Goal: Information Seeking & Learning: Learn about a topic

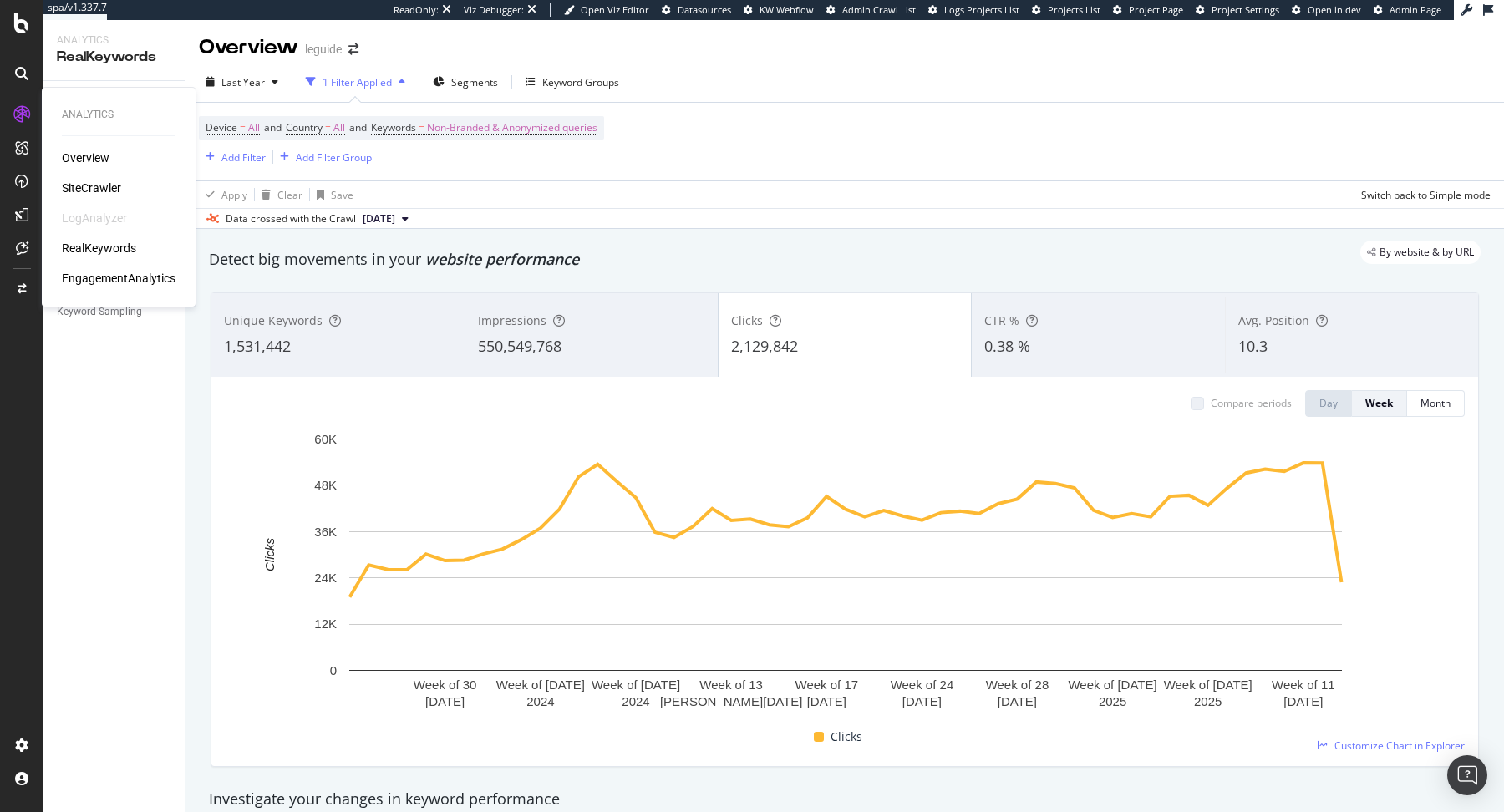
click at [81, 180] on div "SiteCrawler" at bounding box center [91, 189] width 59 height 17
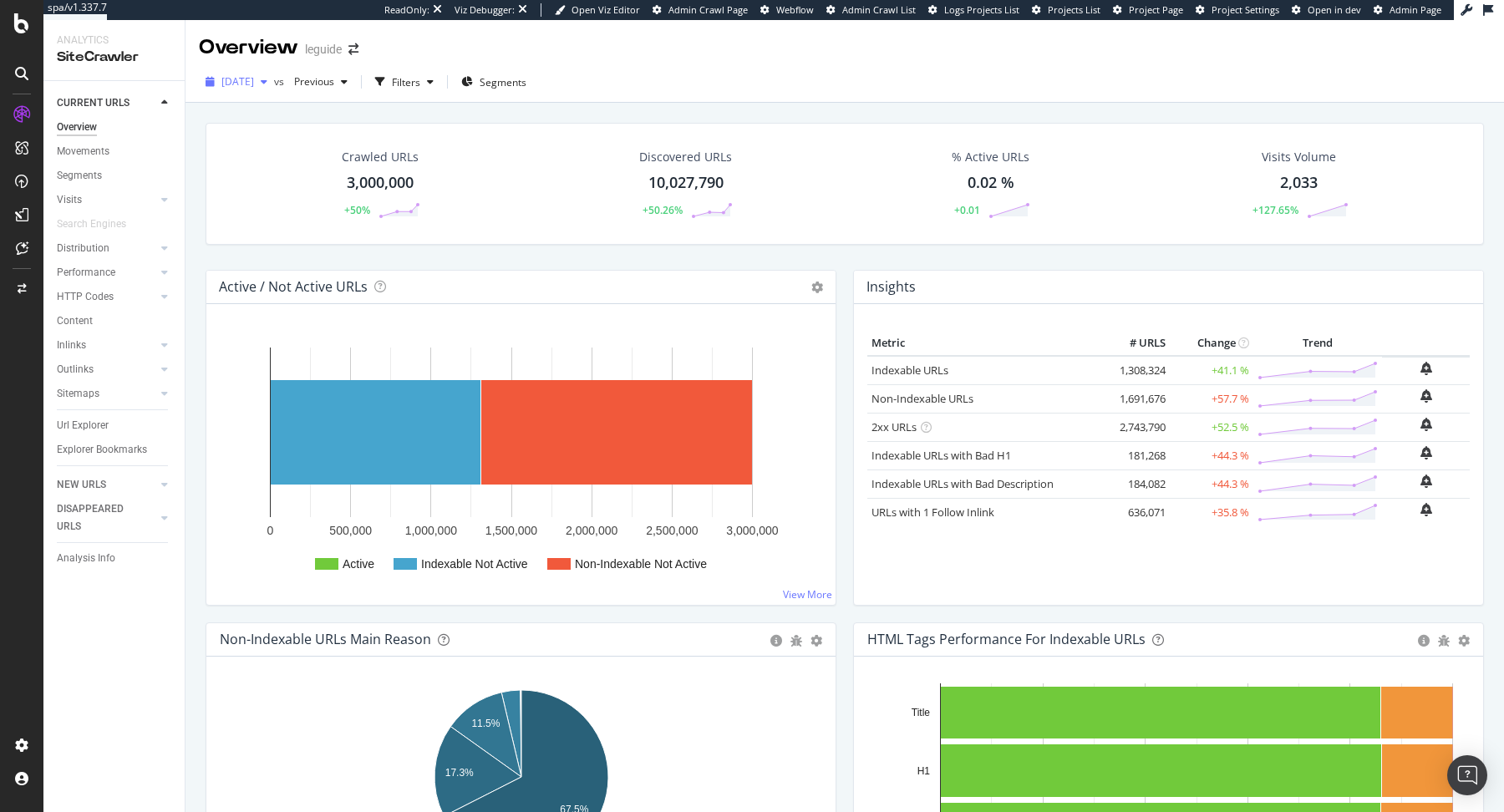
click at [254, 80] on span "[DATE]" at bounding box center [237, 81] width 32 height 14
click at [272, 193] on div "[DATE] 2.0M URLs" at bounding box center [309, 203] width 199 height 24
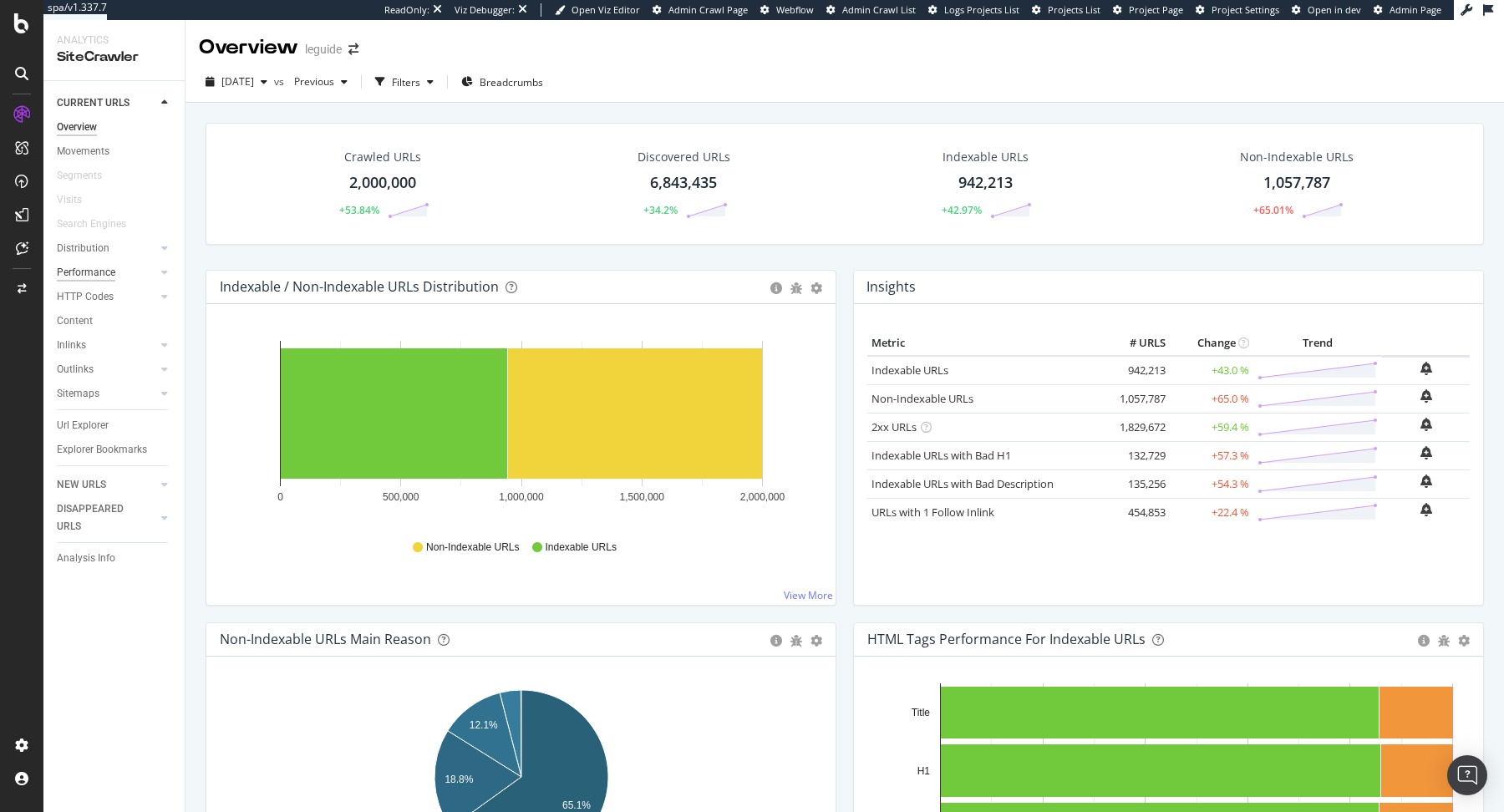
click at [113, 272] on div "Performance" at bounding box center [86, 273] width 58 height 17
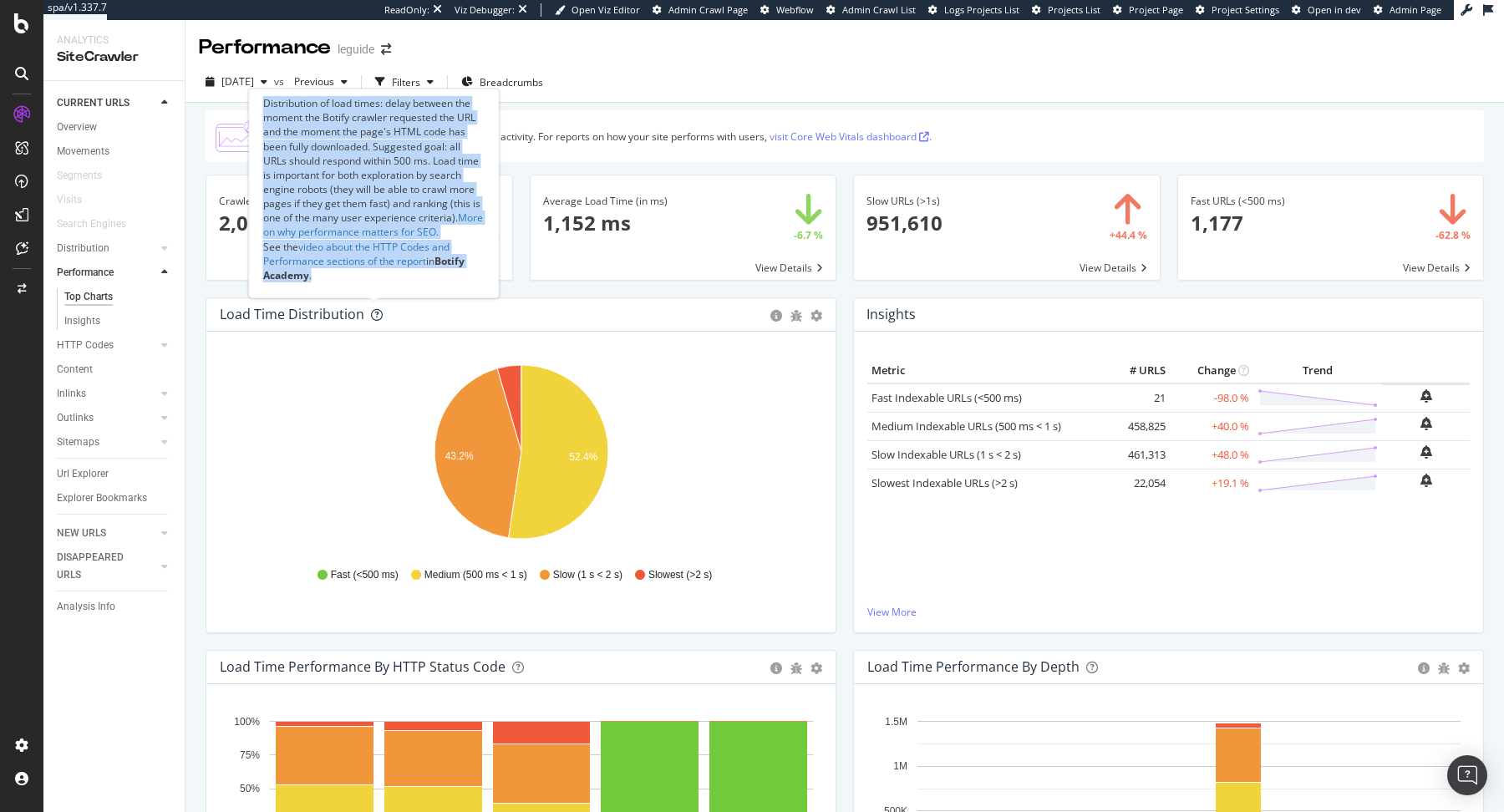
copy div "Distribution of load times: delay between the moment the Botify crawler request…"
drag, startPoint x: 374, startPoint y: 275, endPoint x: 262, endPoint y: 106, distance: 202.7
click at [263, 105] on div "Distribution of load times: delay between the moment the Botify crawler request…" at bounding box center [374, 193] width 222 height 194
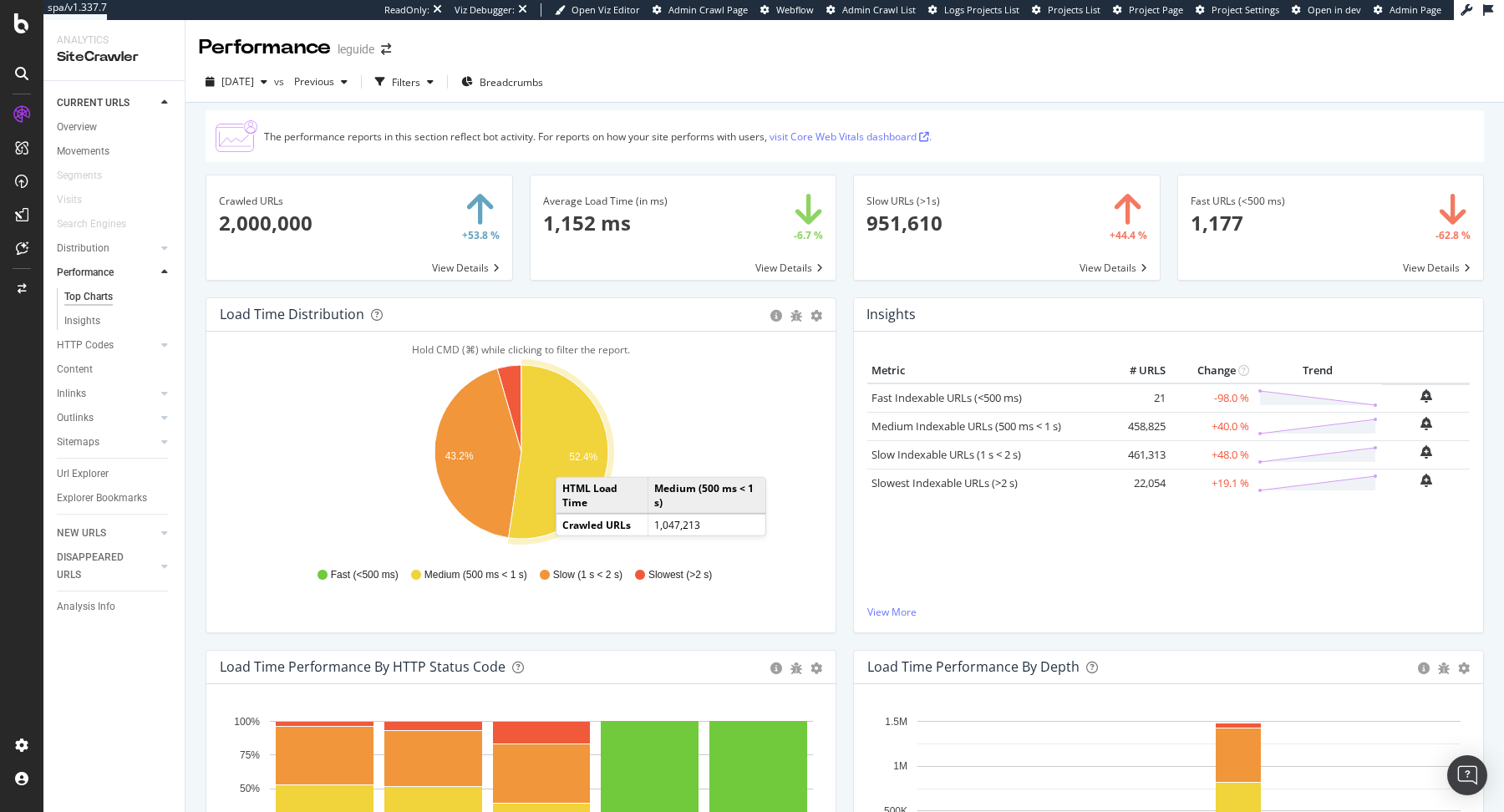
click at [573, 459] on text "52.4%" at bounding box center [583, 457] width 29 height 11
click at [593, 454] on text "52.4%" at bounding box center [583, 457] width 29 height 11
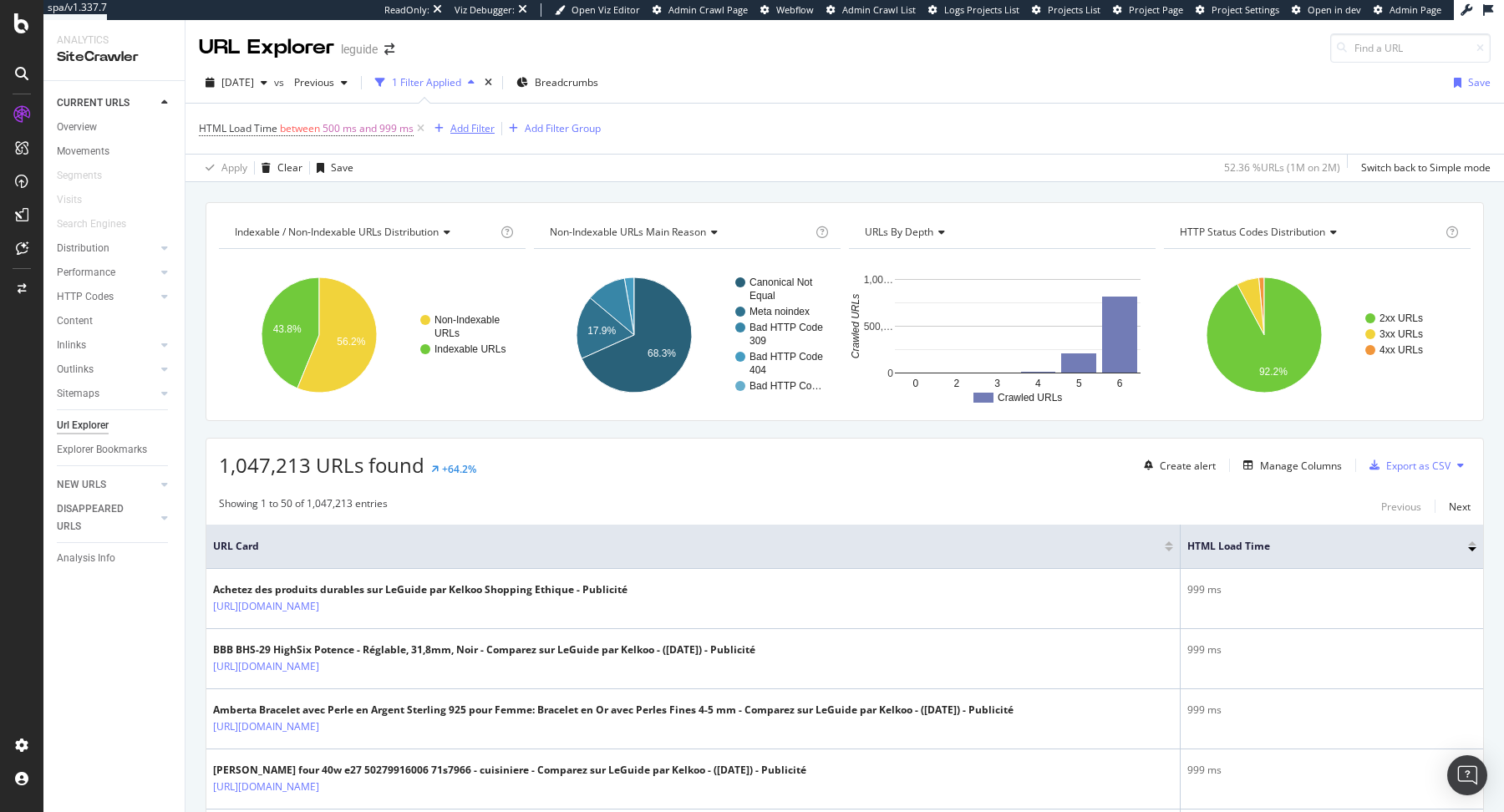
click at [477, 126] on div "Add Filter" at bounding box center [473, 128] width 44 height 14
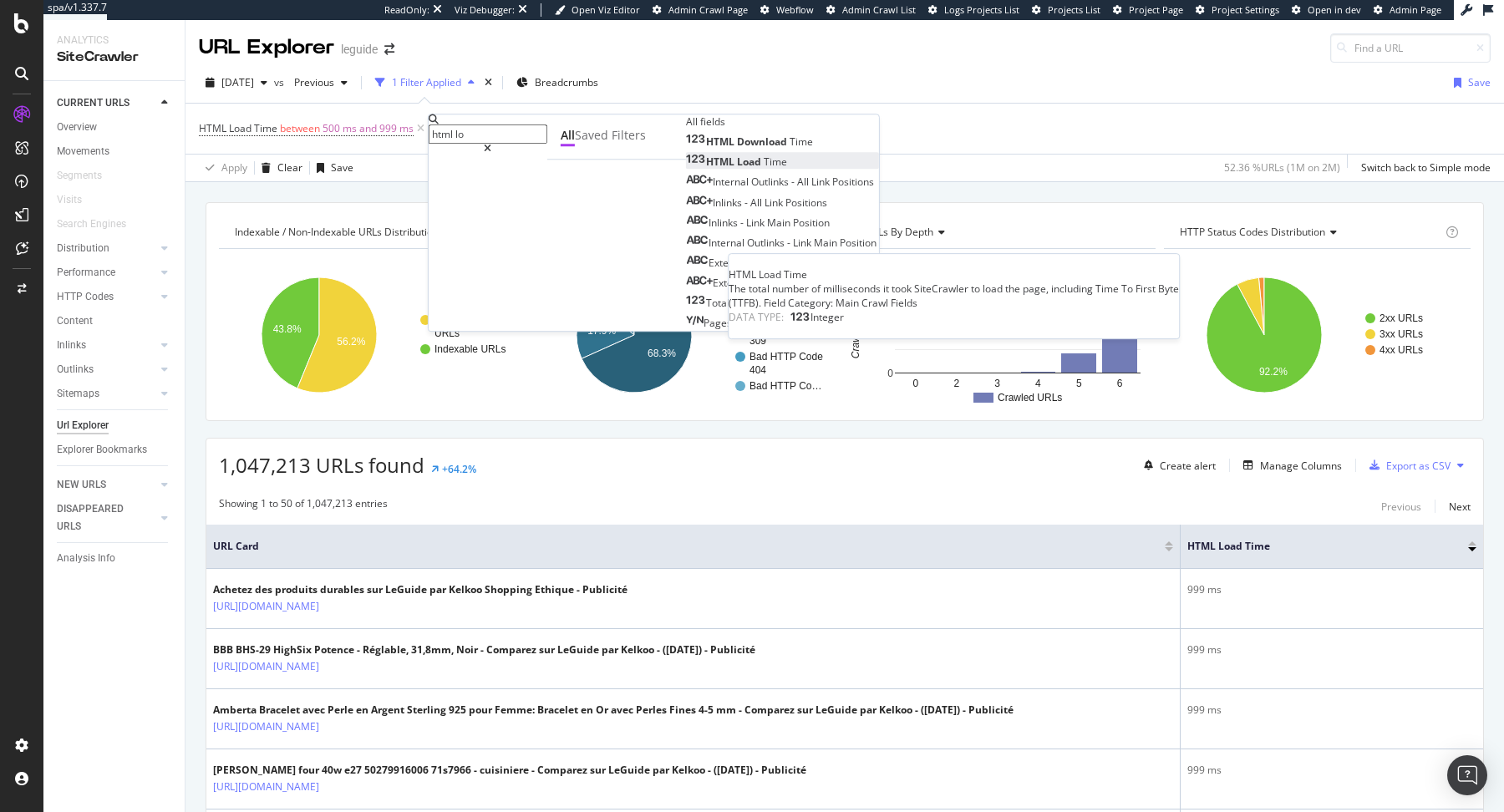
type input "html lo"
click at [686, 170] on div "HTML Load Time" at bounding box center [737, 162] width 101 height 14
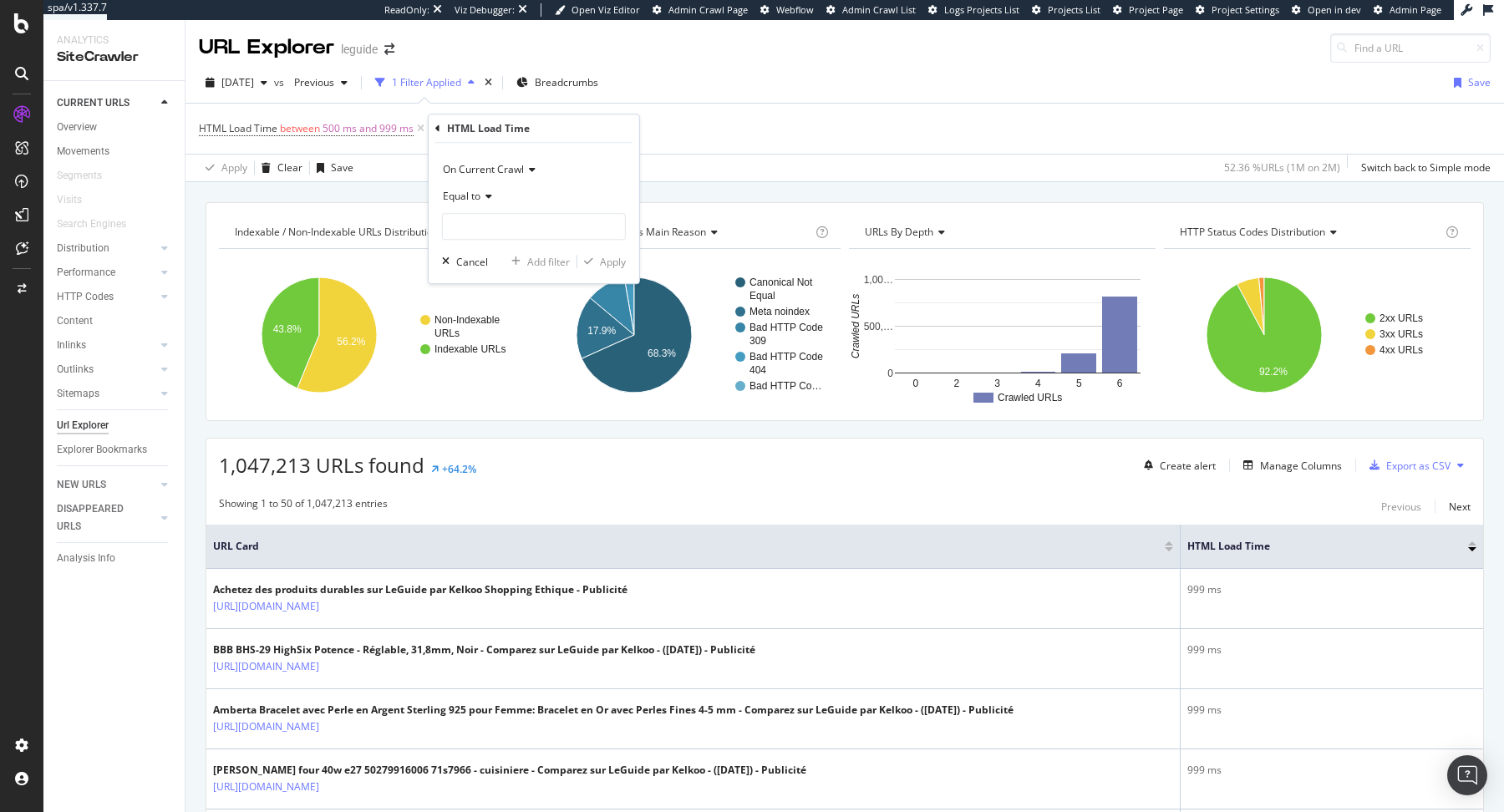
click at [497, 177] on div "On Current Crawl" at bounding box center [534, 170] width 184 height 27
click at [496, 164] on span "On Current Crawl" at bounding box center [483, 169] width 81 height 14
click at [482, 192] on icon at bounding box center [486, 196] width 11 height 10
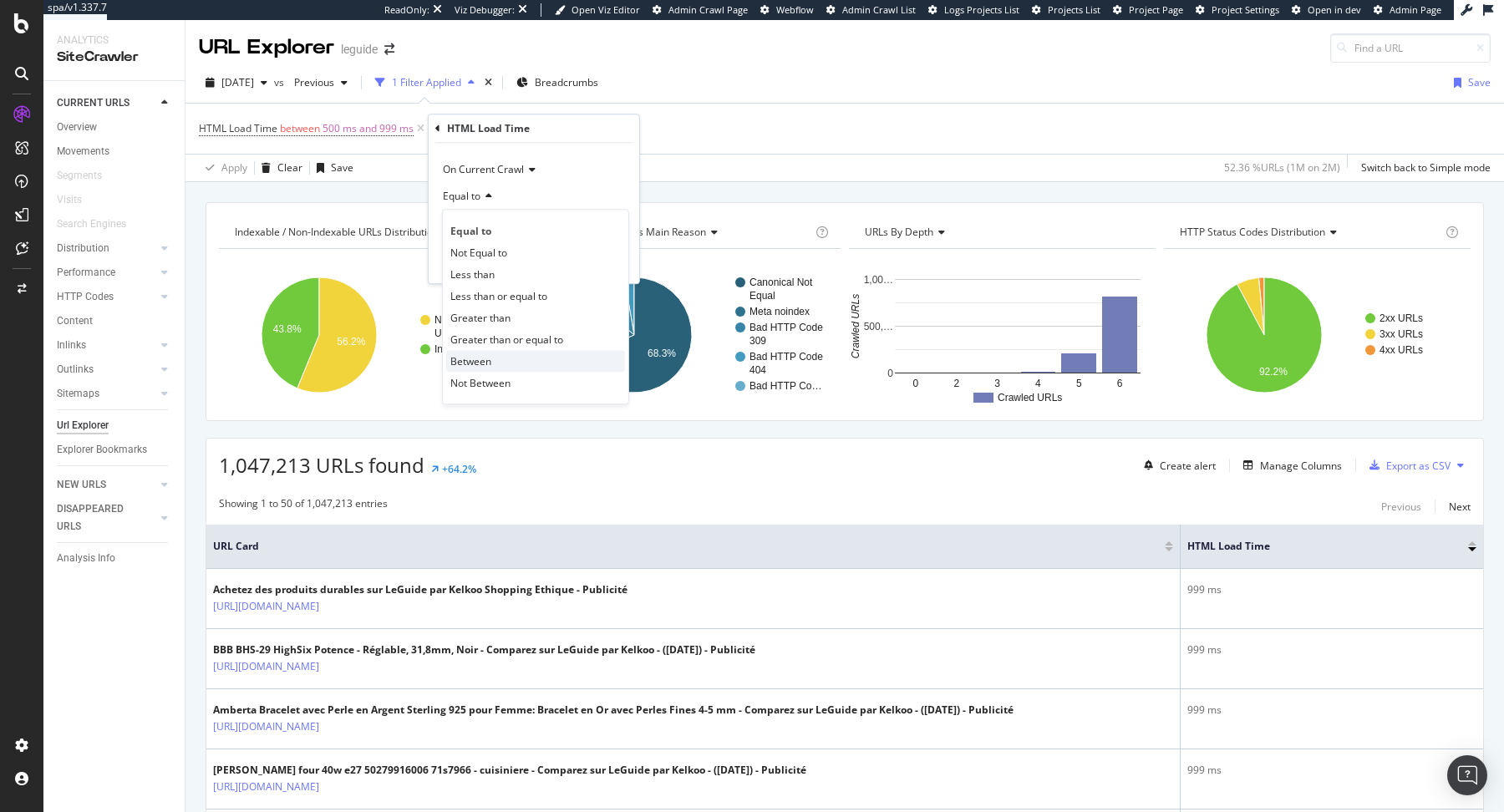
click at [492, 363] on div "Between" at bounding box center [536, 360] width 179 height 22
drag, startPoint x: 485, startPoint y: 224, endPoint x: 393, endPoint y: 221, distance: 92.0
click at [393, 221] on body "spa/v1.337.7 ReadOnly: Viz Debugger: Open Viz Editor Admin Crawl Page Webflow A…" at bounding box center [752, 406] width 1504 height 812
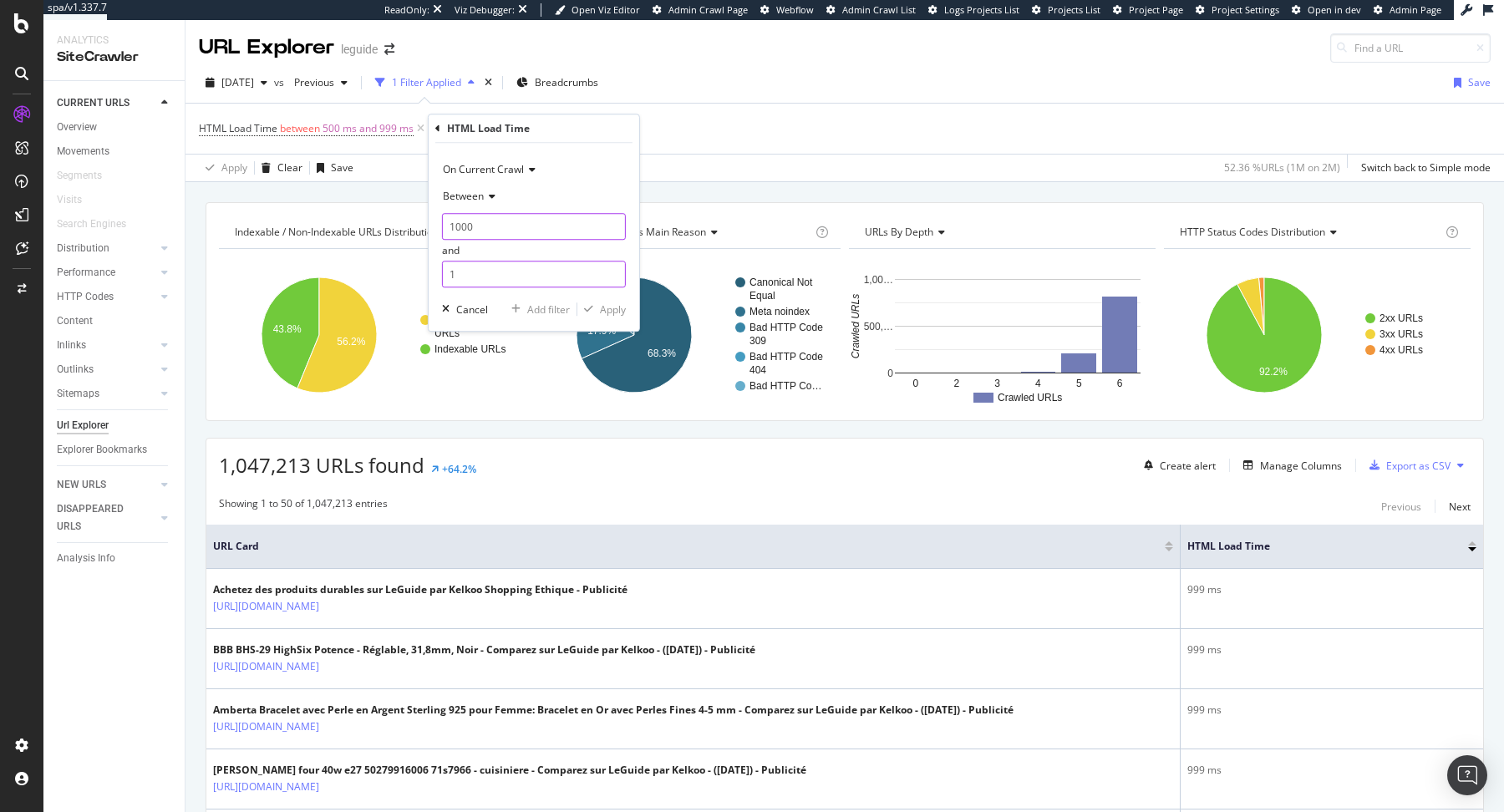
type input "1000"
click at [506, 276] on input "1" at bounding box center [534, 274] width 184 height 27
type input "2000"
click at [612, 309] on div "Apply" at bounding box center [613, 309] width 26 height 14
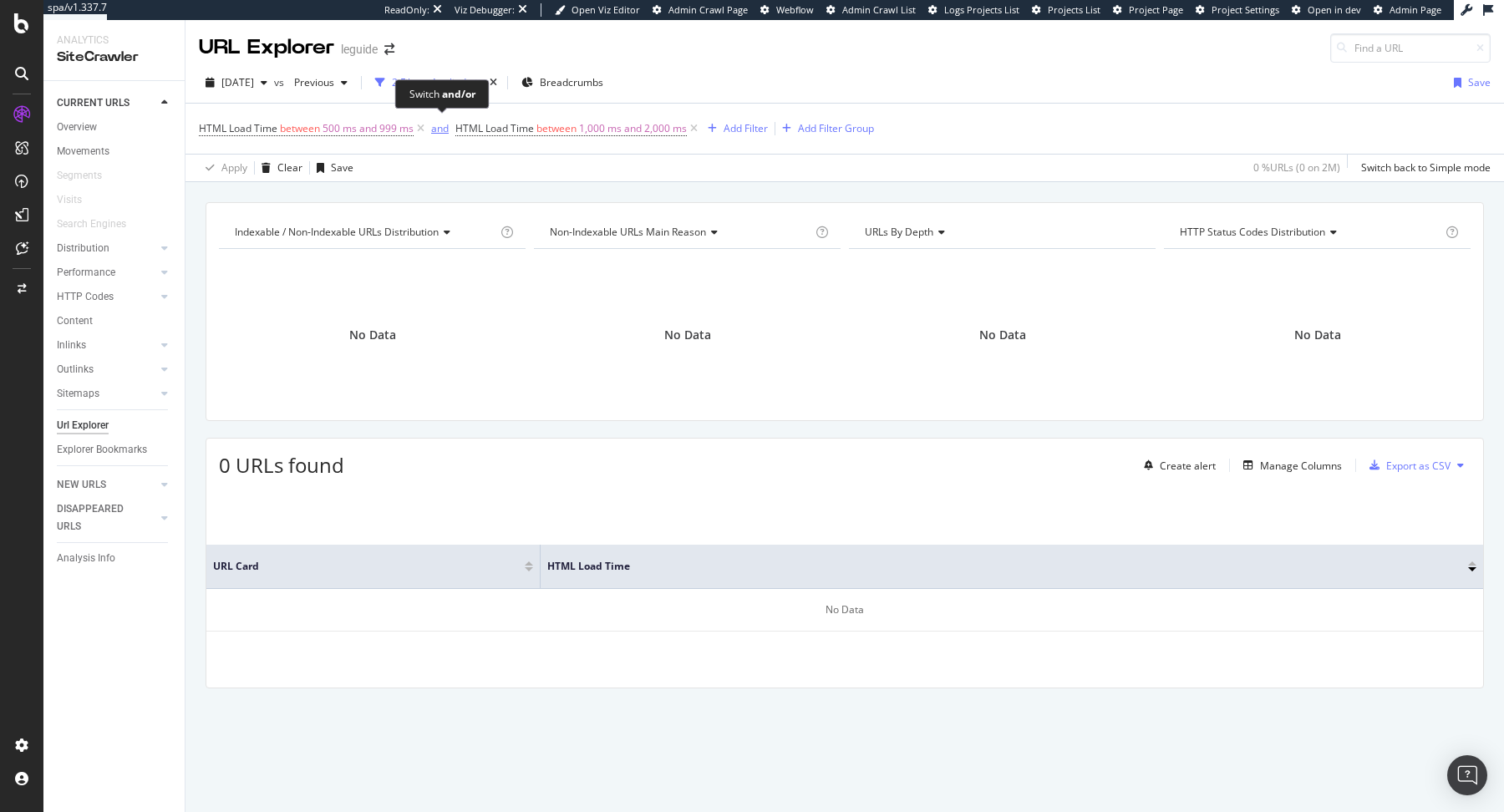
click at [440, 132] on div "and" at bounding box center [439, 128] width 17 height 14
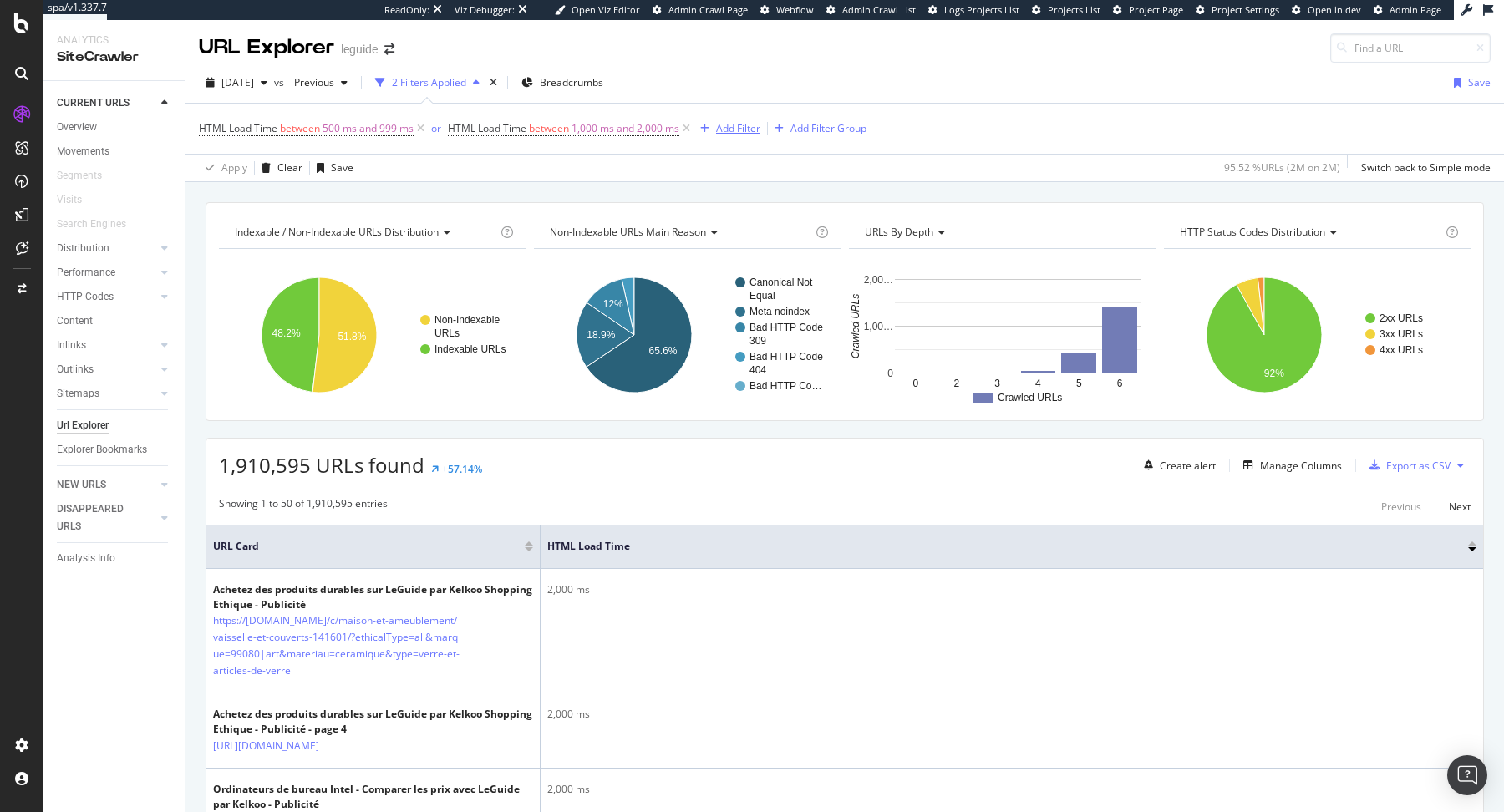
click at [734, 125] on div "Add Filter" at bounding box center [738, 128] width 44 height 14
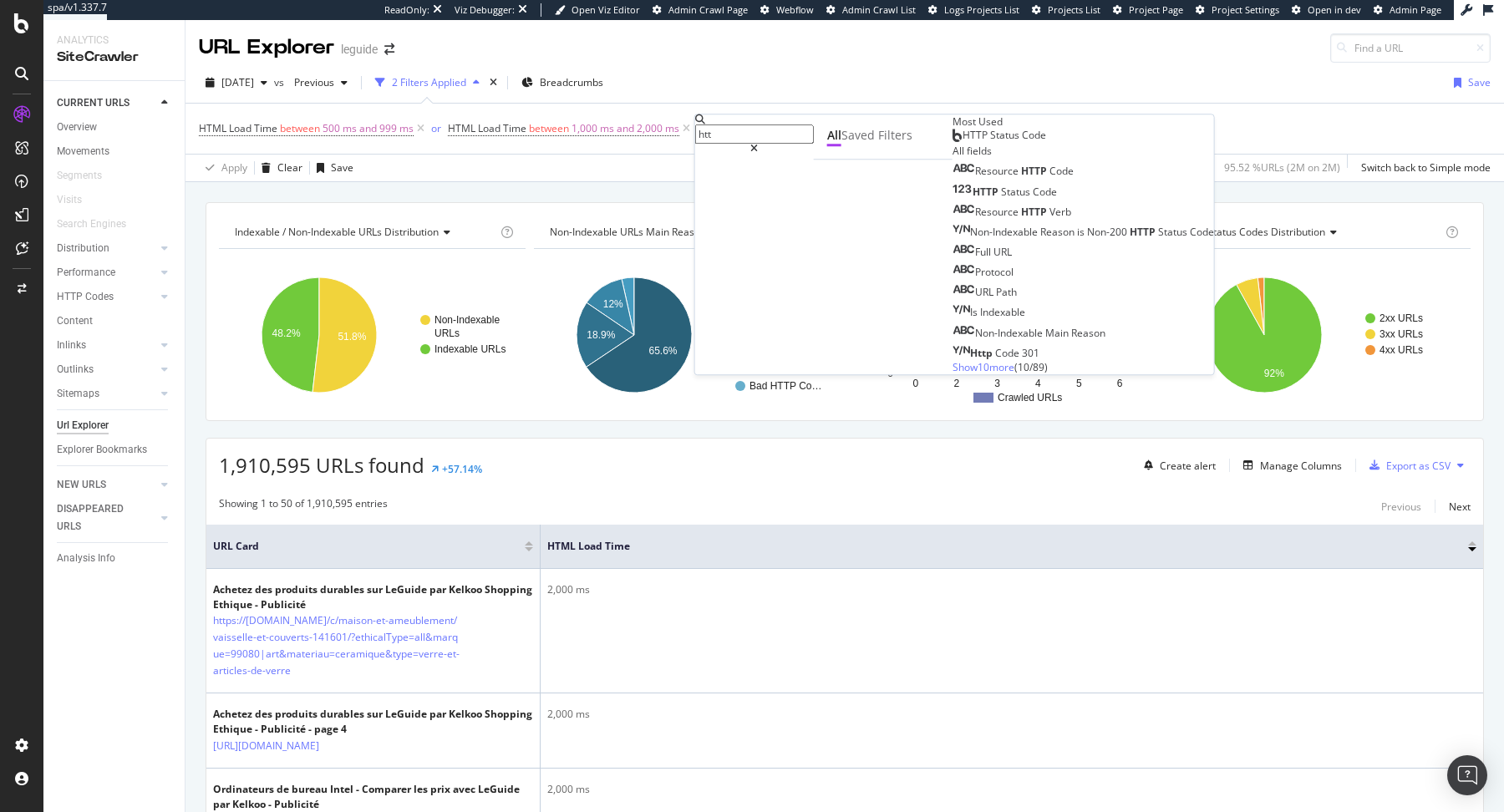
type input "htt"
click at [952, 142] on div "HTTP Status Code" at bounding box center [999, 135] width 93 height 13
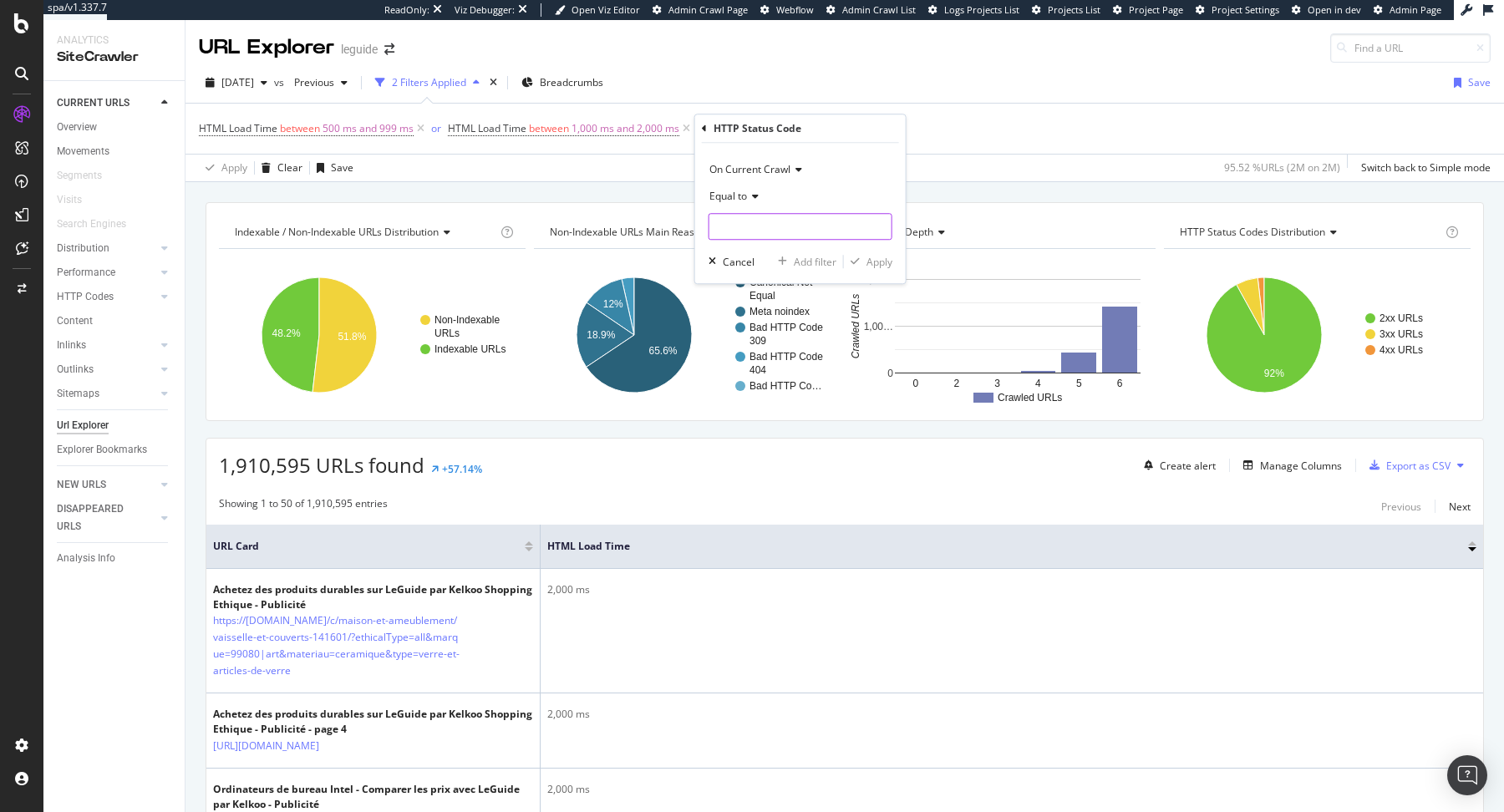
click at [792, 220] on input "number" at bounding box center [800, 227] width 184 height 27
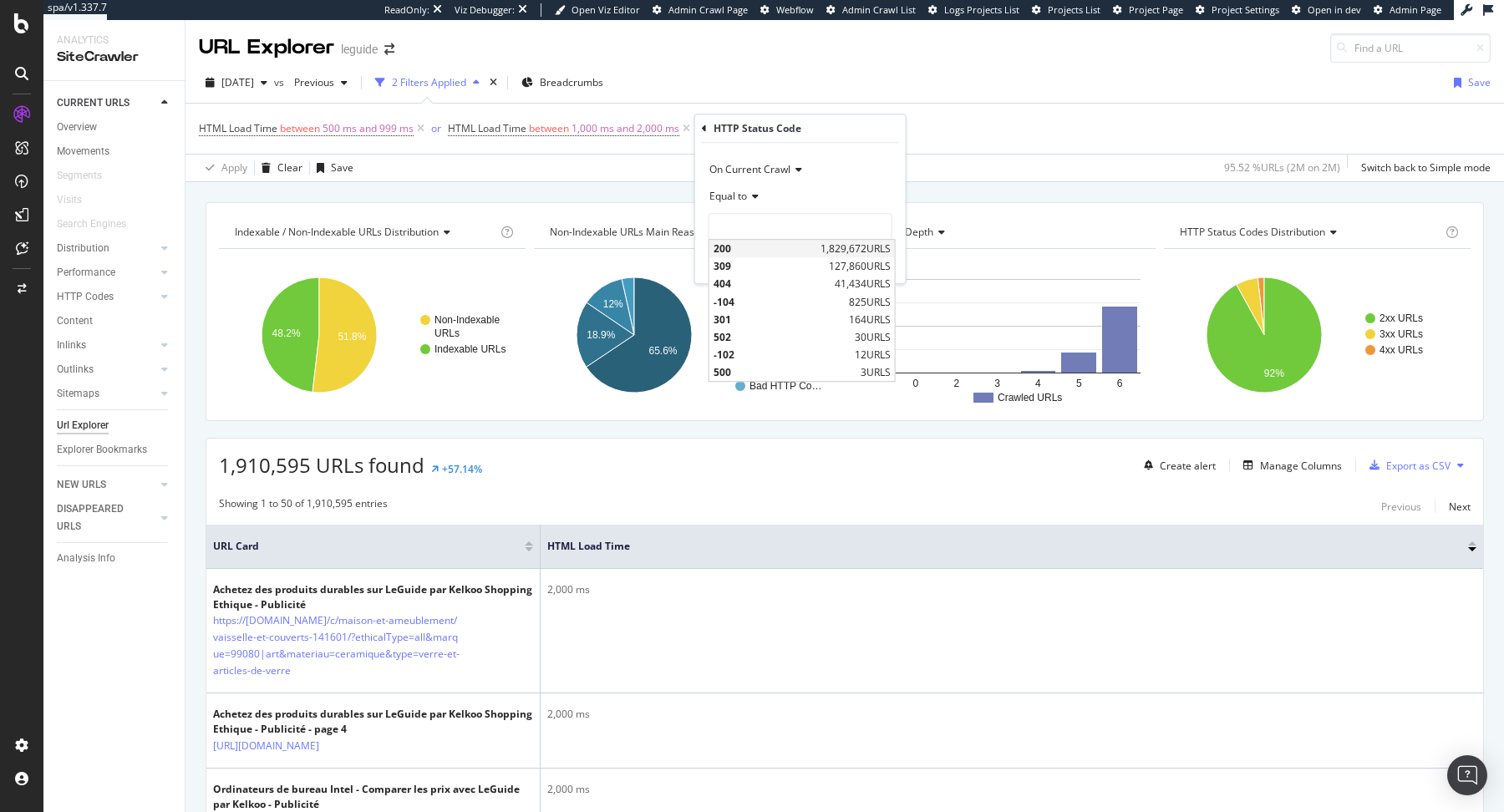
click at [817, 243] on div "200 1,829,672 URLS" at bounding box center [802, 249] width 186 height 17
type input "200"
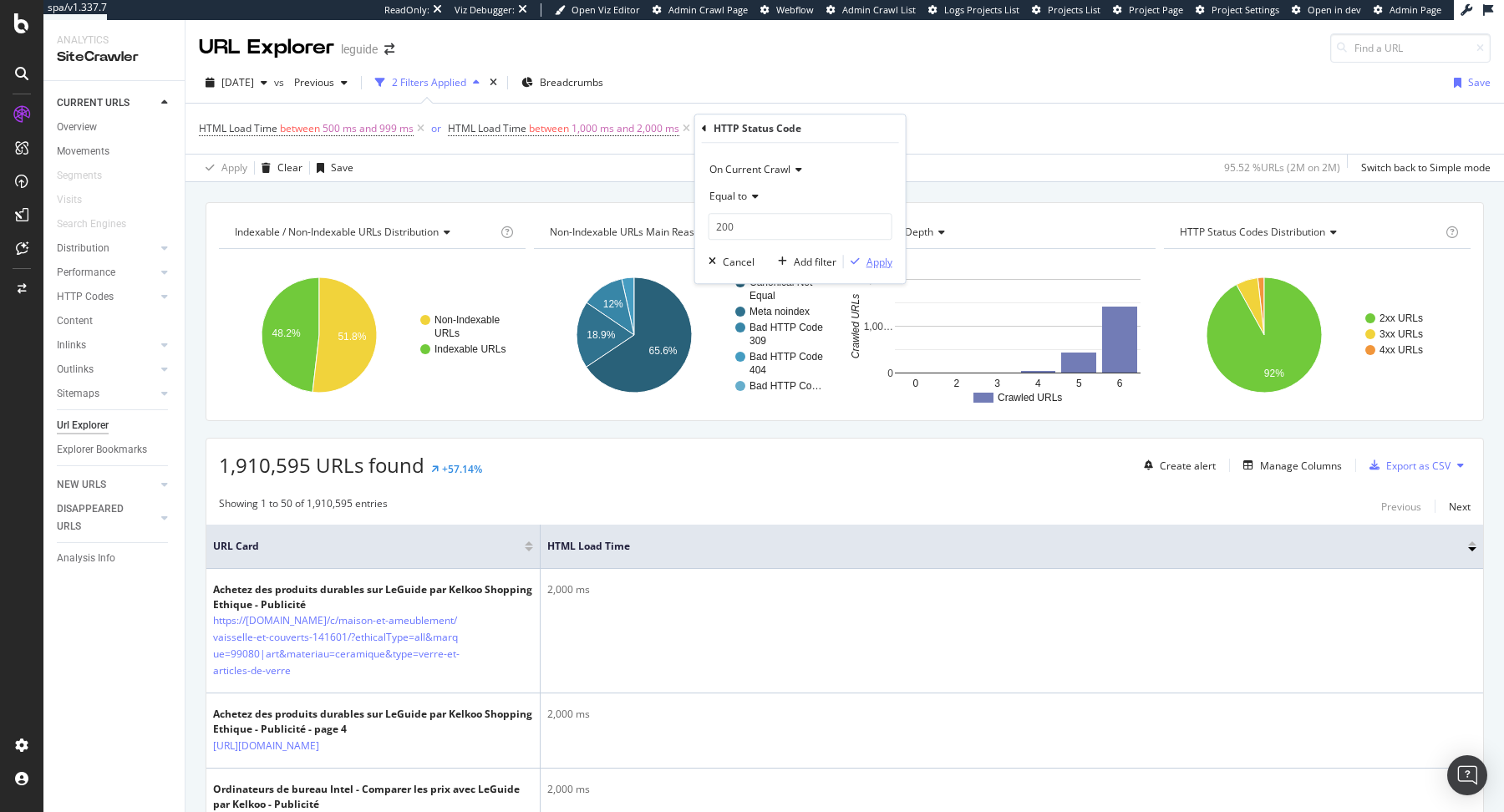
click at [864, 258] on div "button" at bounding box center [856, 261] width 23 height 10
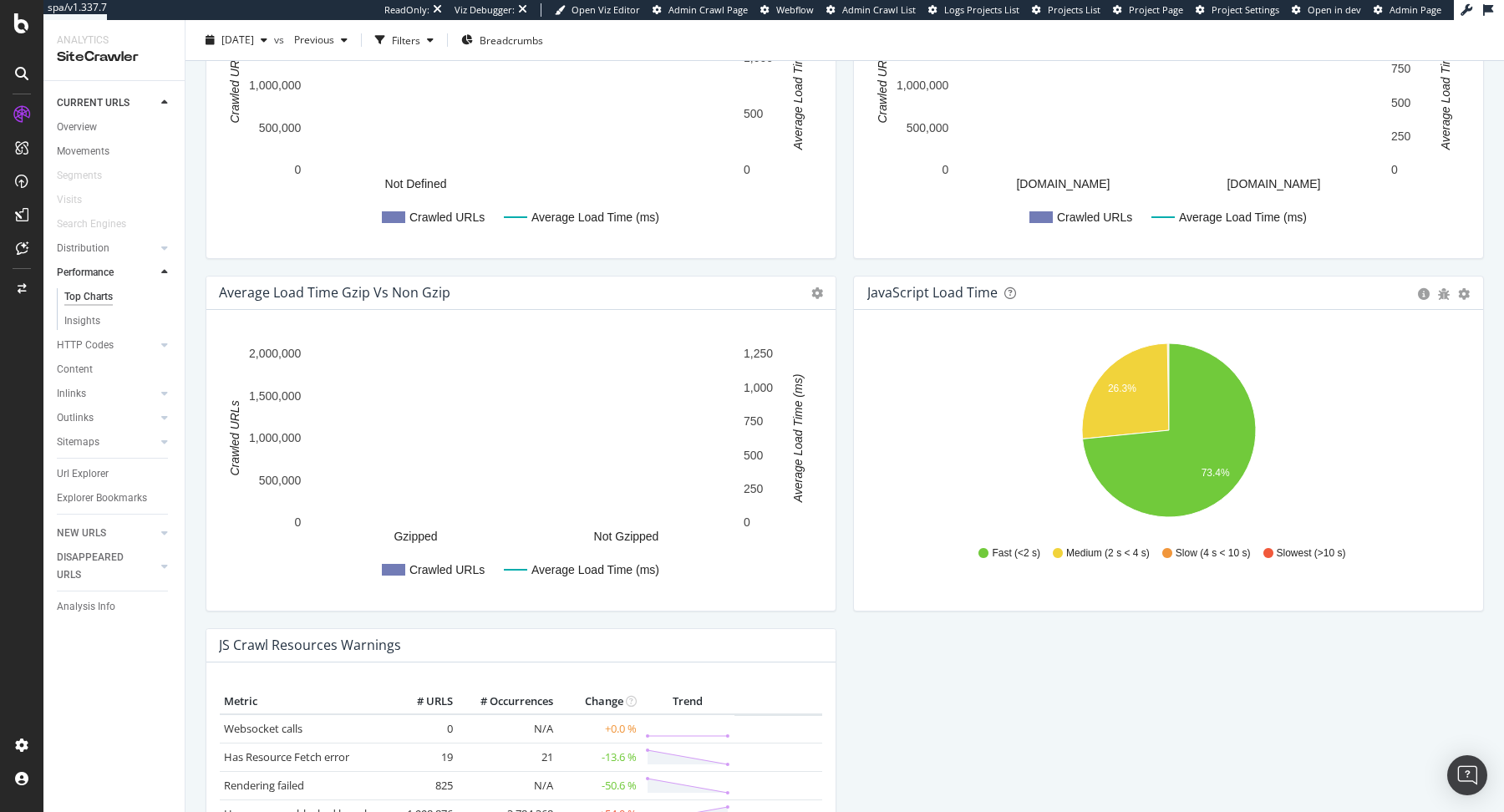
scroll to position [1143, 0]
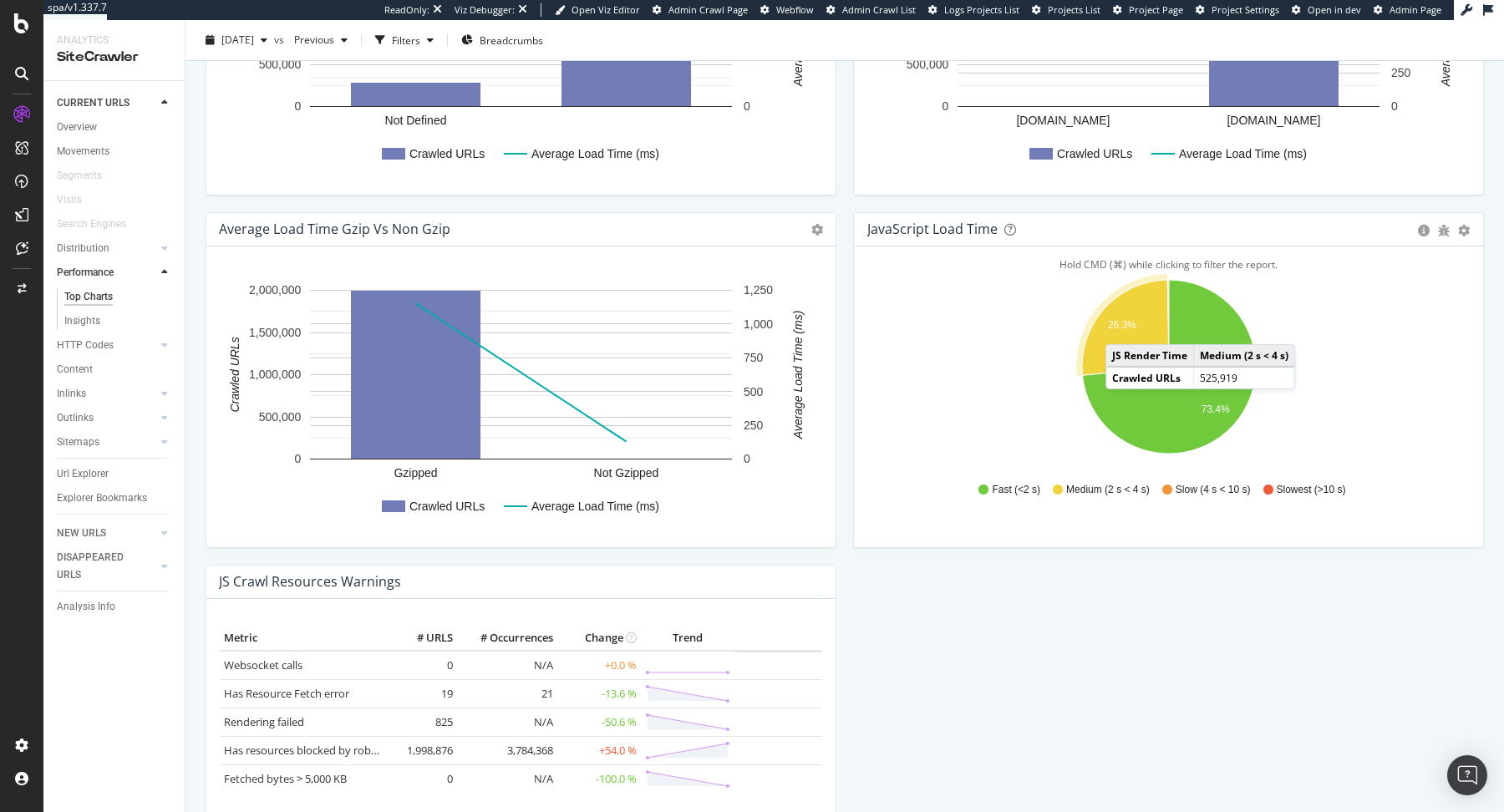
click at [1122, 324] on text "26.3%" at bounding box center [1123, 325] width 29 height 11
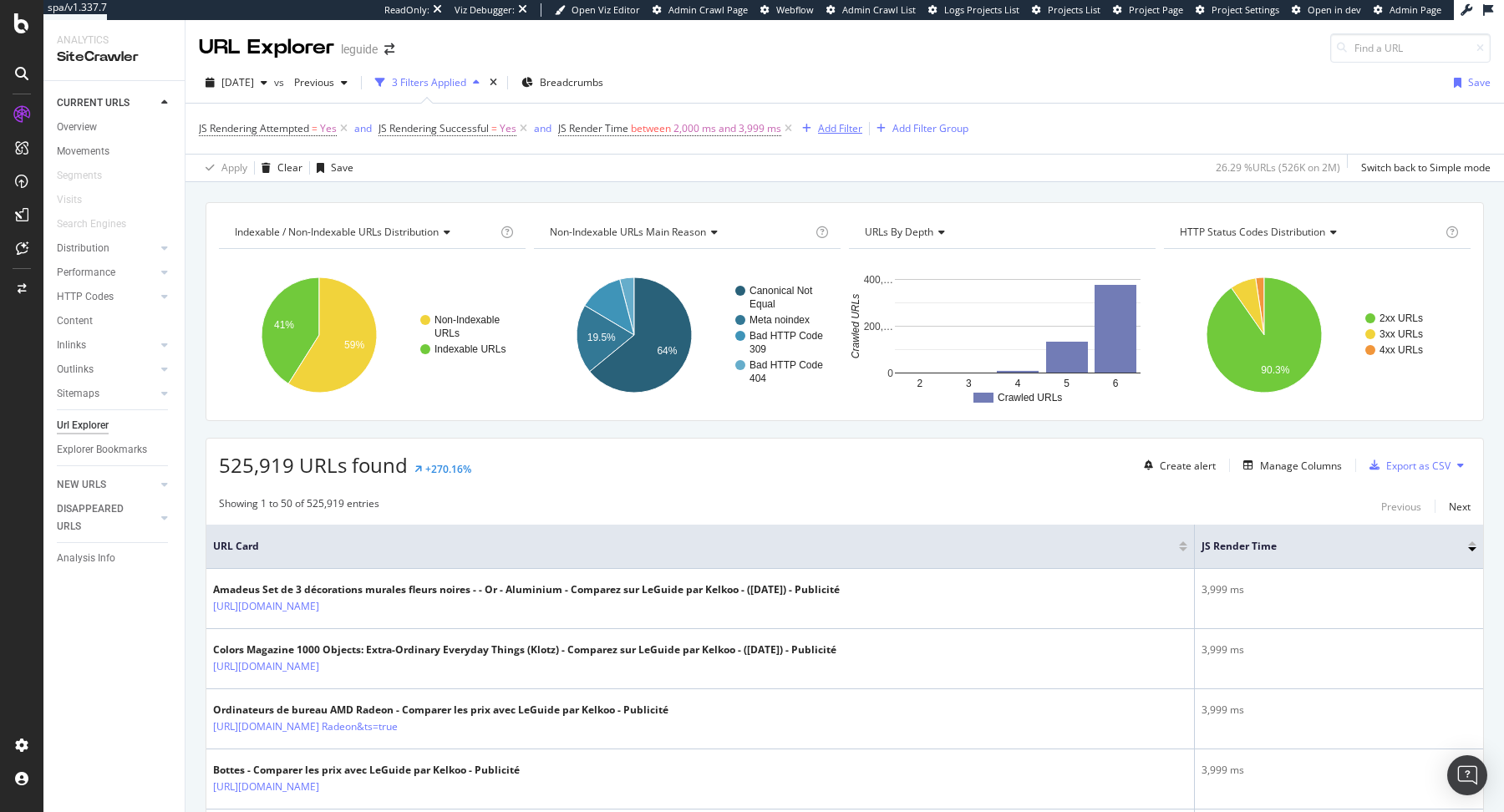
click at [838, 131] on div "Add Filter" at bounding box center [840, 128] width 44 height 14
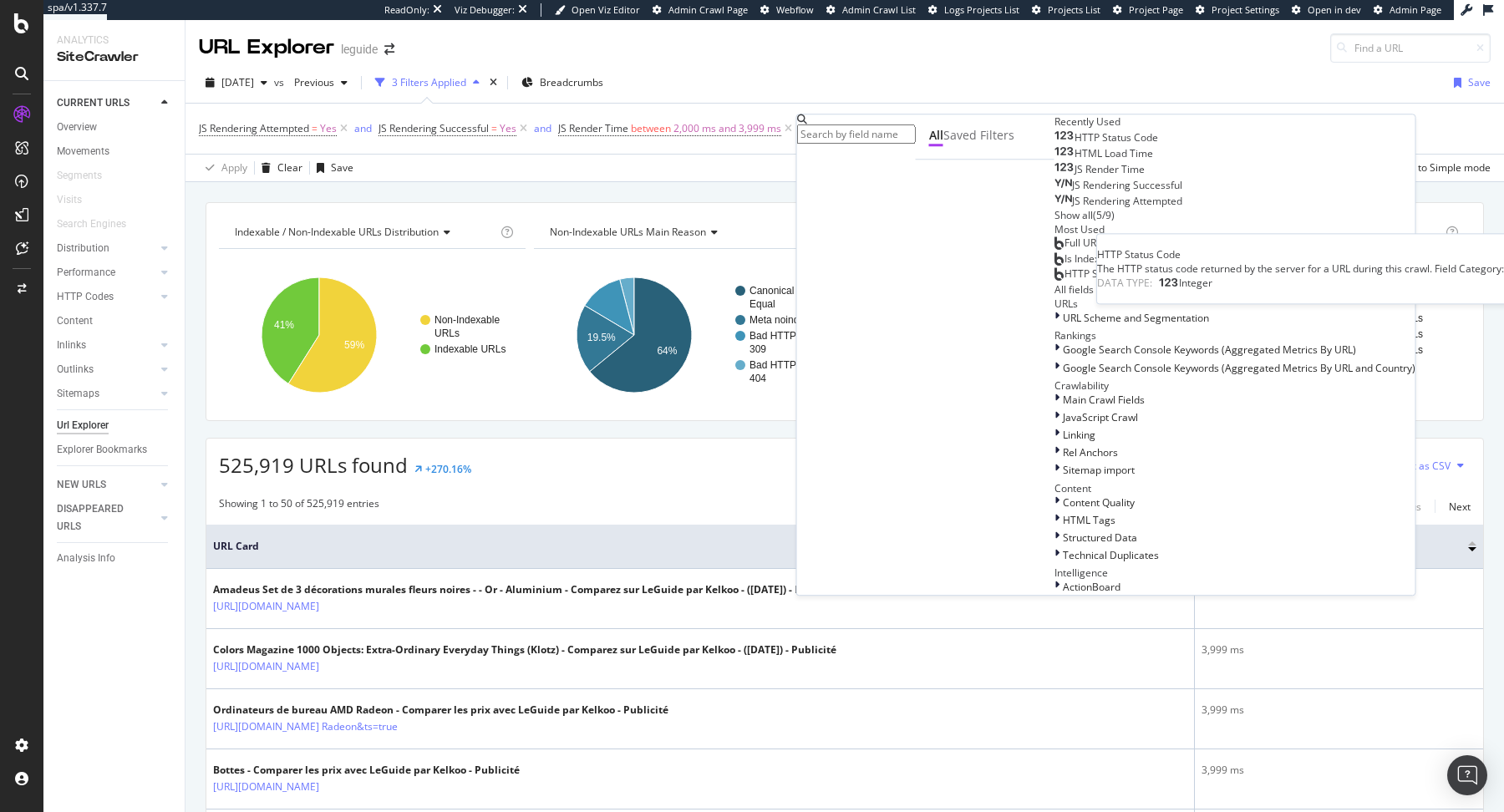
click at [1075, 145] on span "HTTP Status Code" at bounding box center [1117, 137] width 84 height 14
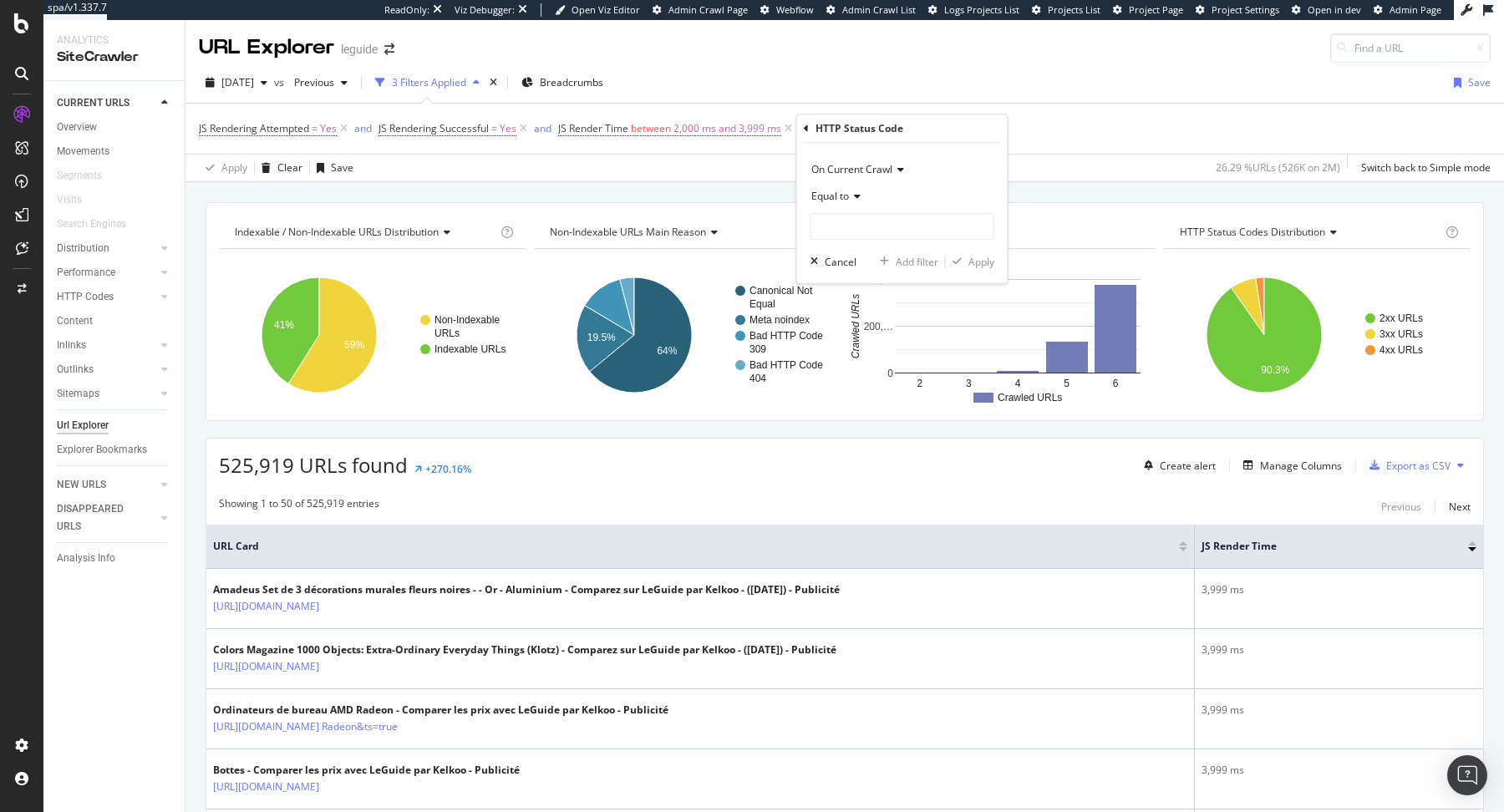
click at [876, 244] on div "On Current Crawl Equal to Cancel Add filter Apply" at bounding box center [902, 213] width 211 height 140
click at [877, 231] on input "number" at bounding box center [902, 227] width 184 height 27
type input "200"
click at [895, 244] on span "200" at bounding box center [867, 248] width 103 height 14
click at [968, 256] on div "Apply" at bounding box center [981, 261] width 26 height 14
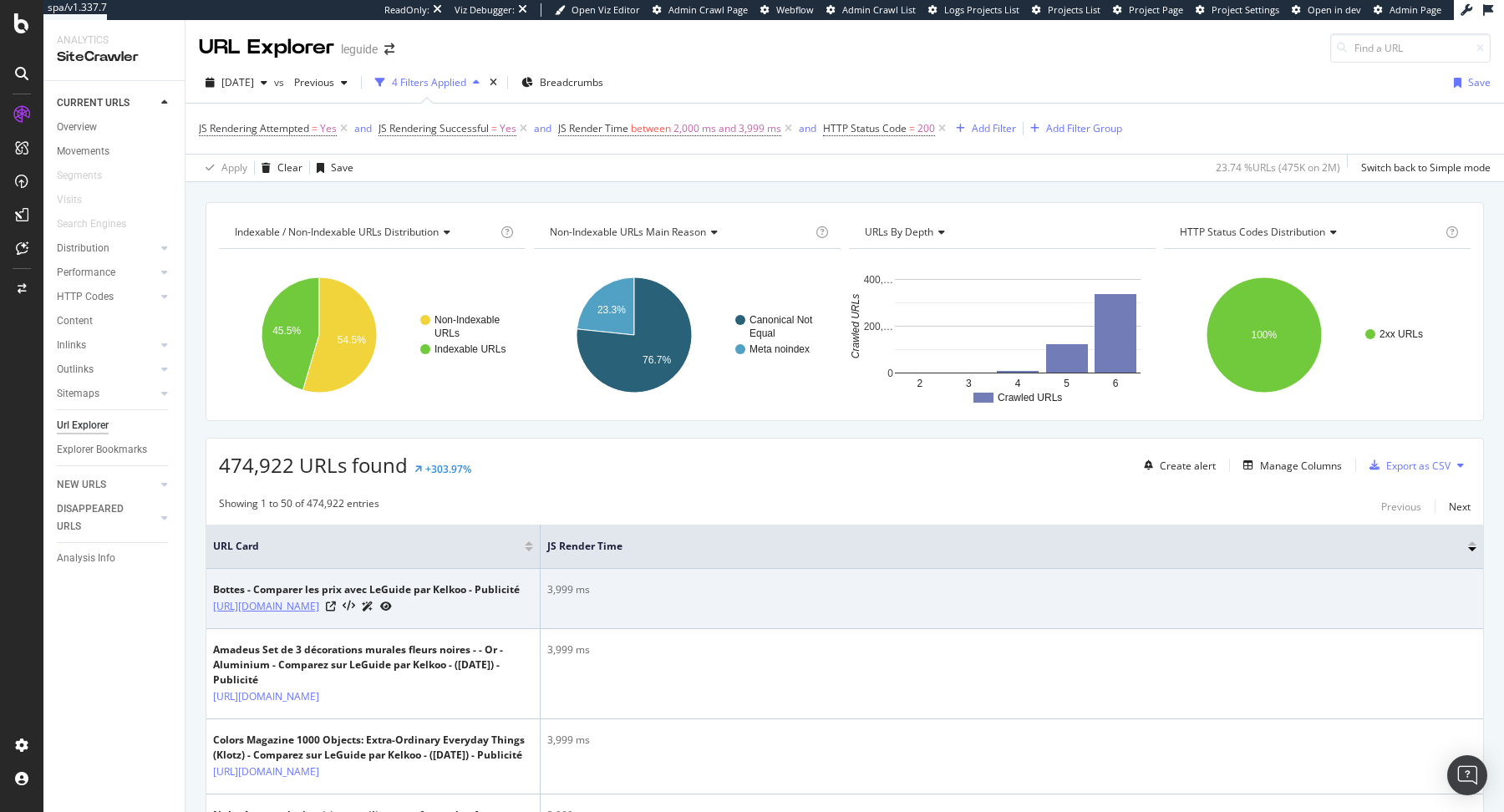
click at [319, 615] on link "[URL][DOMAIN_NAME]" at bounding box center [266, 607] width 106 height 17
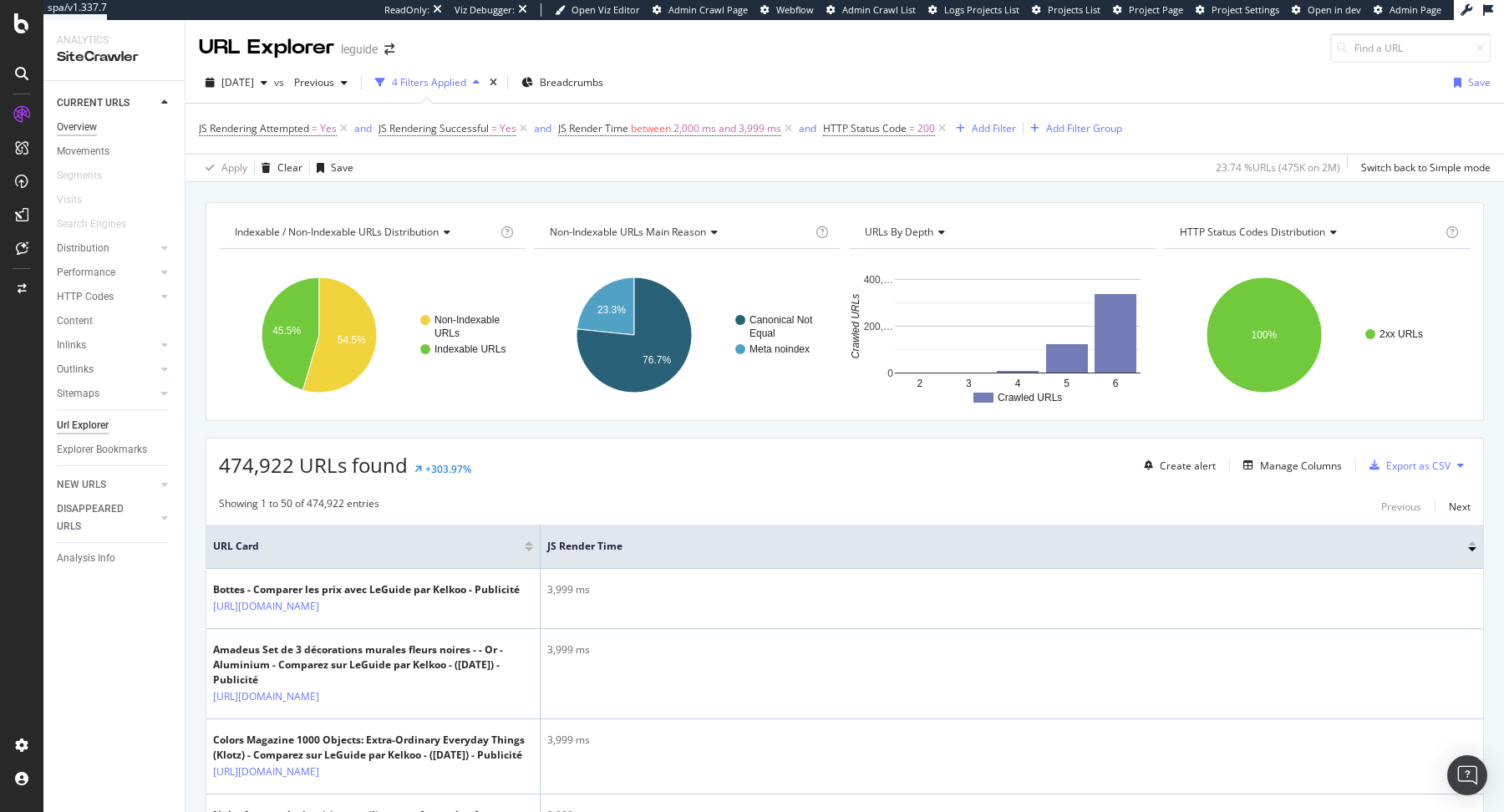
click at [85, 123] on div "Overview" at bounding box center [77, 127] width 40 height 17
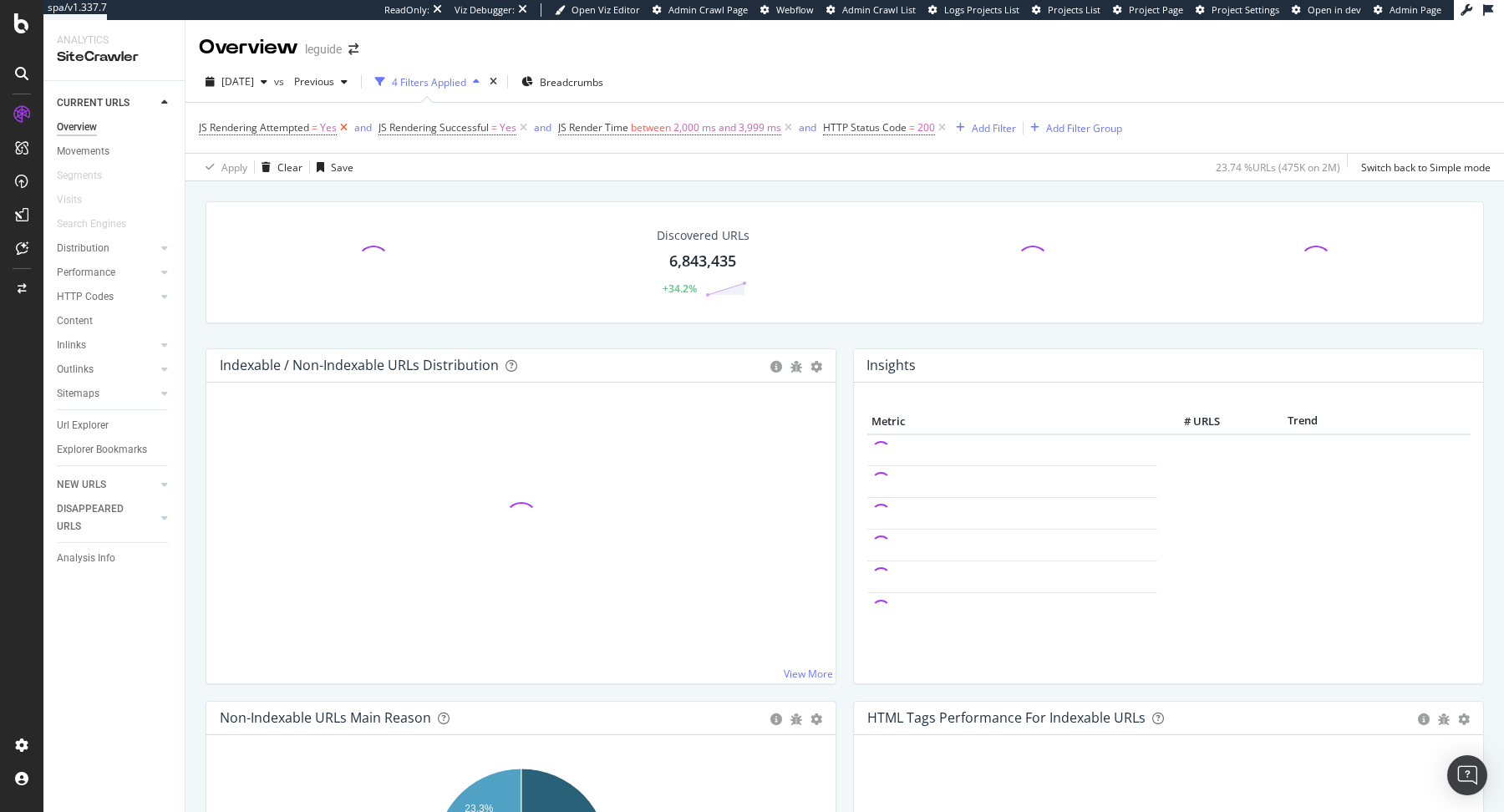
click at [347, 128] on icon at bounding box center [343, 128] width 14 height 17
click at [347, 130] on icon at bounding box center [343, 128] width 14 height 17
click at [432, 125] on icon at bounding box center [429, 128] width 14 height 17
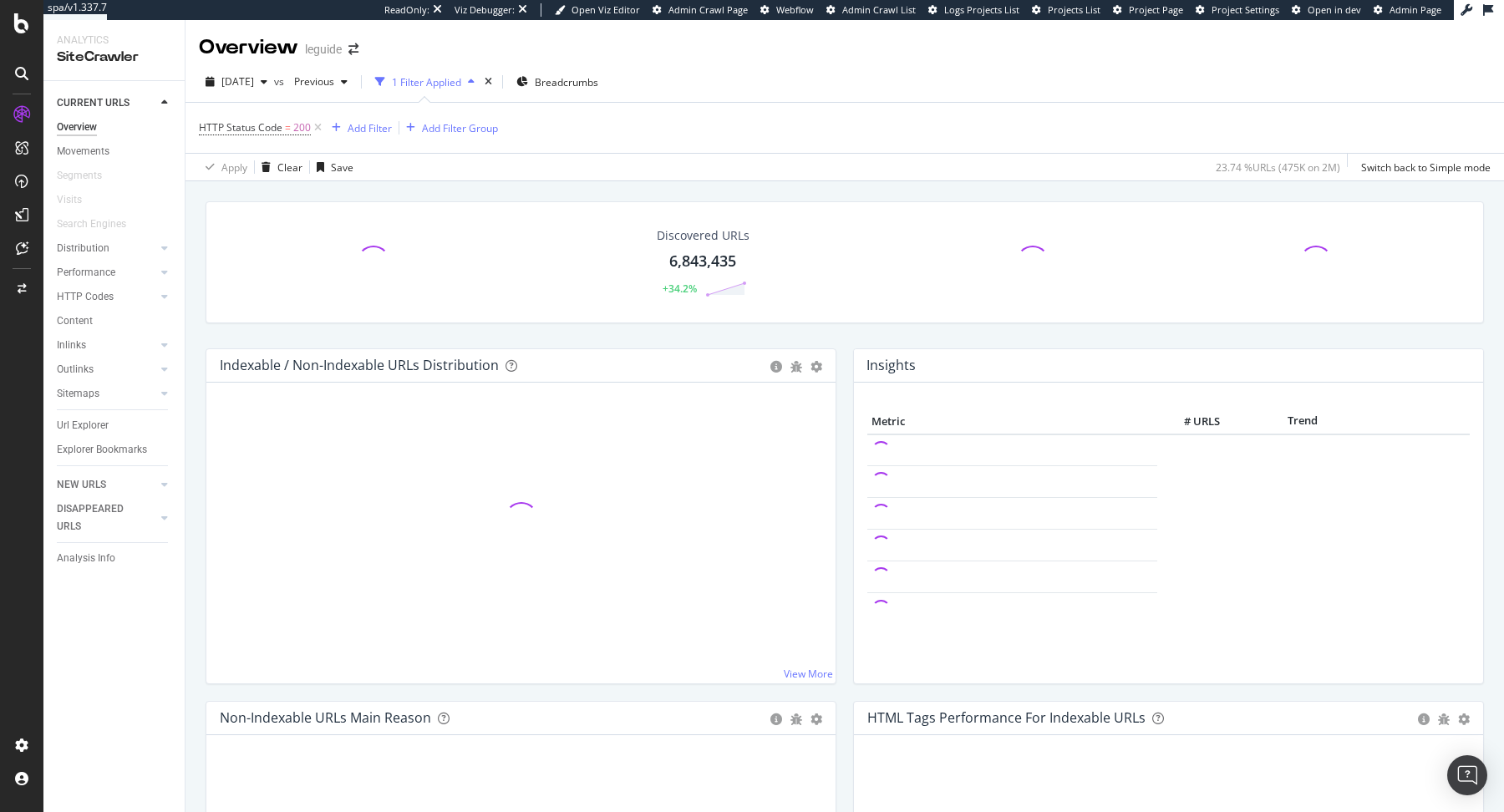
drag, startPoint x: 314, startPoint y: 130, endPoint x: 412, endPoint y: 10, distance: 154.9
click at [314, 130] on icon at bounding box center [317, 128] width 14 height 17
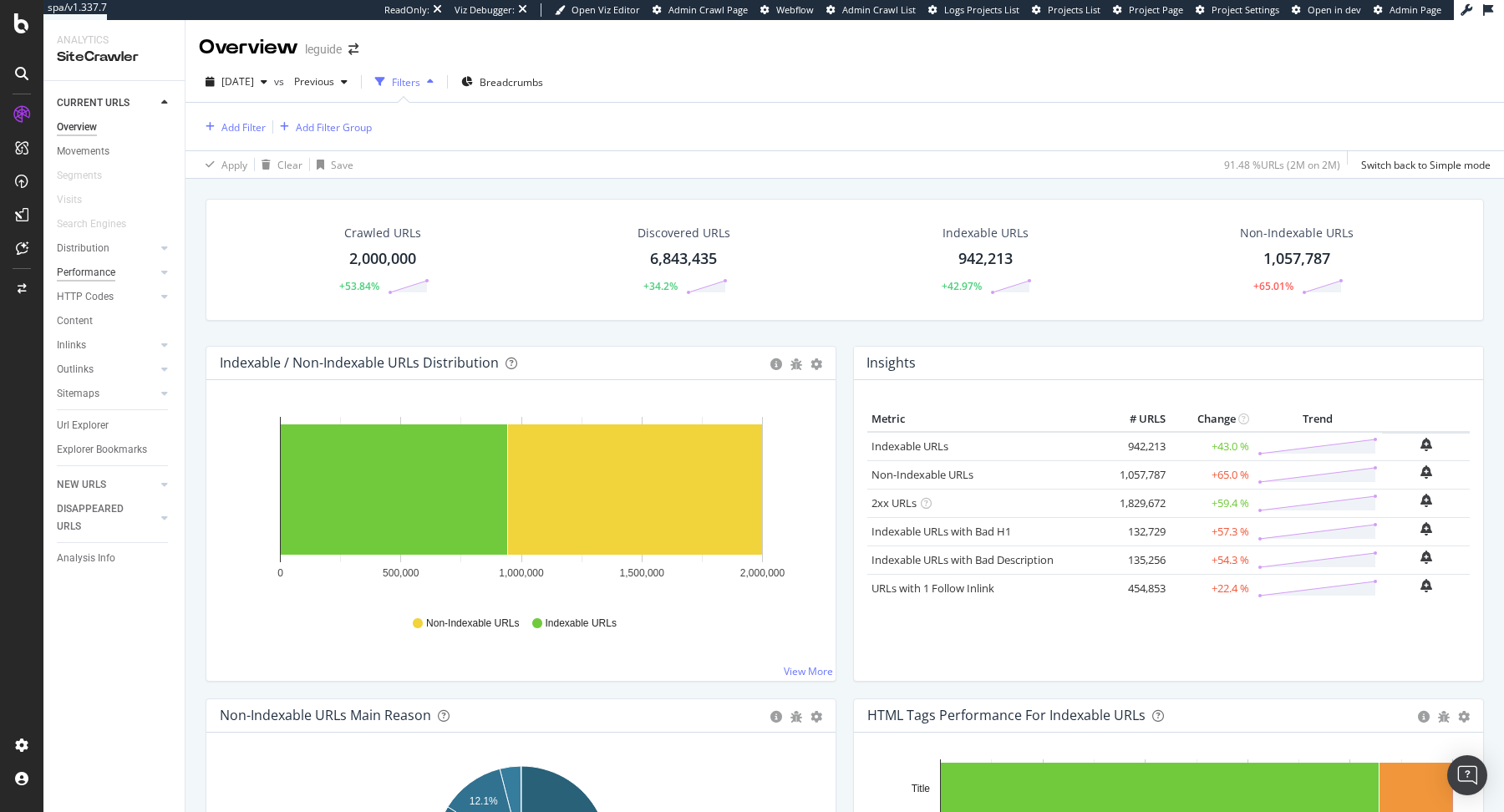
click at [84, 276] on div "Performance" at bounding box center [86, 273] width 58 height 17
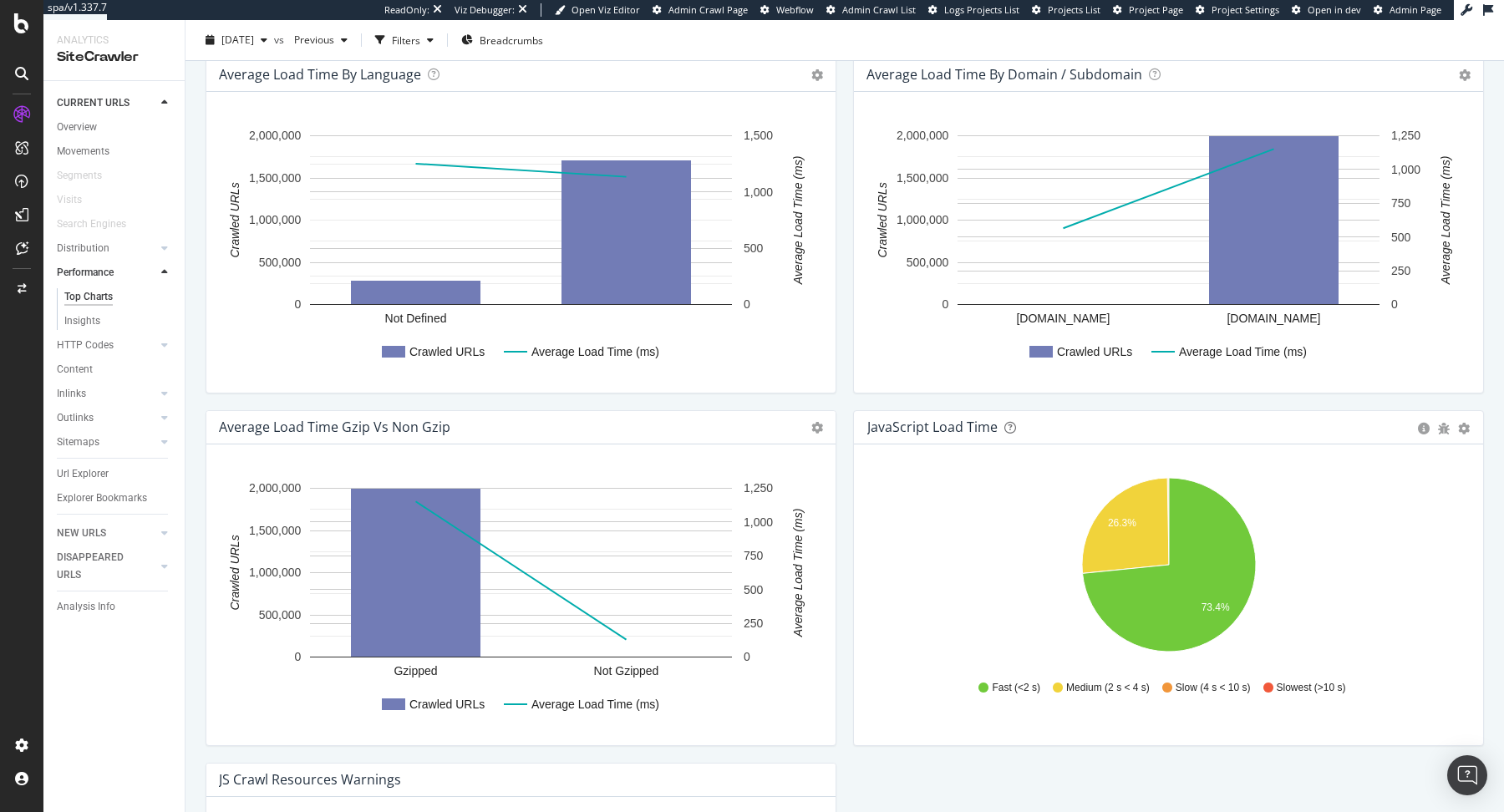
scroll to position [937, 0]
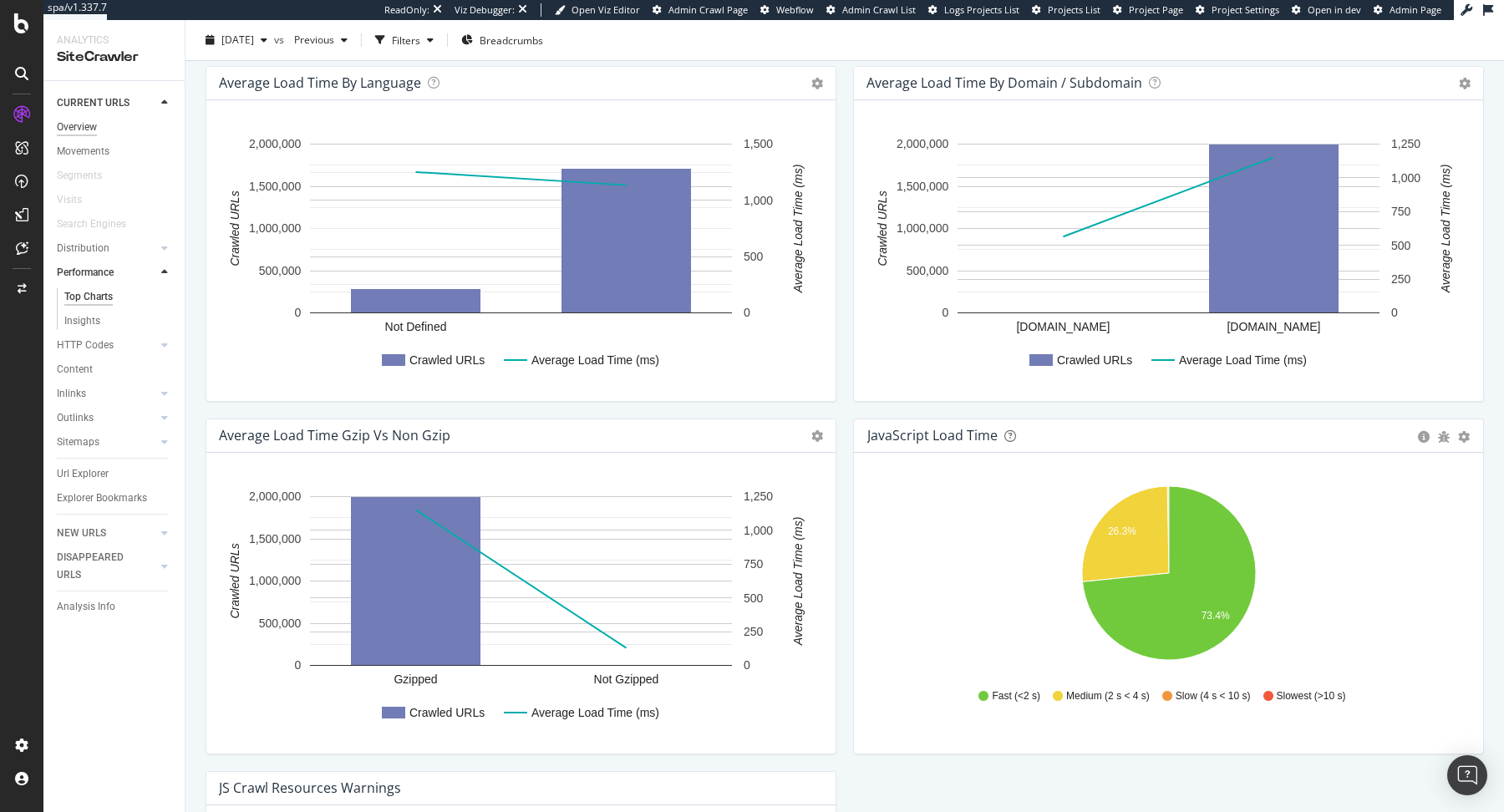
click at [91, 129] on div "Overview" at bounding box center [77, 127] width 40 height 17
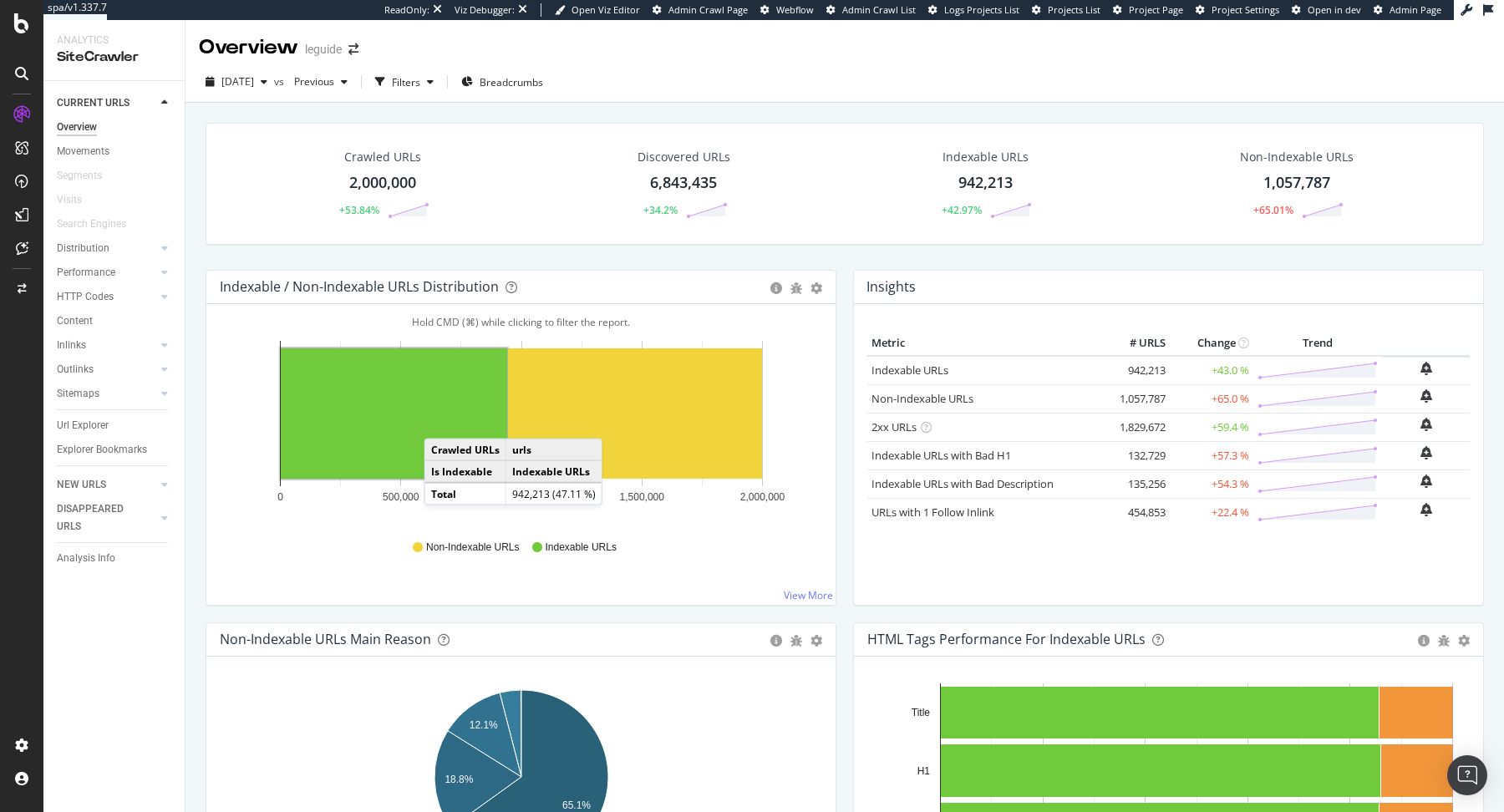
click at [440, 421] on rect "A chart." at bounding box center [395, 414] width 227 height 131
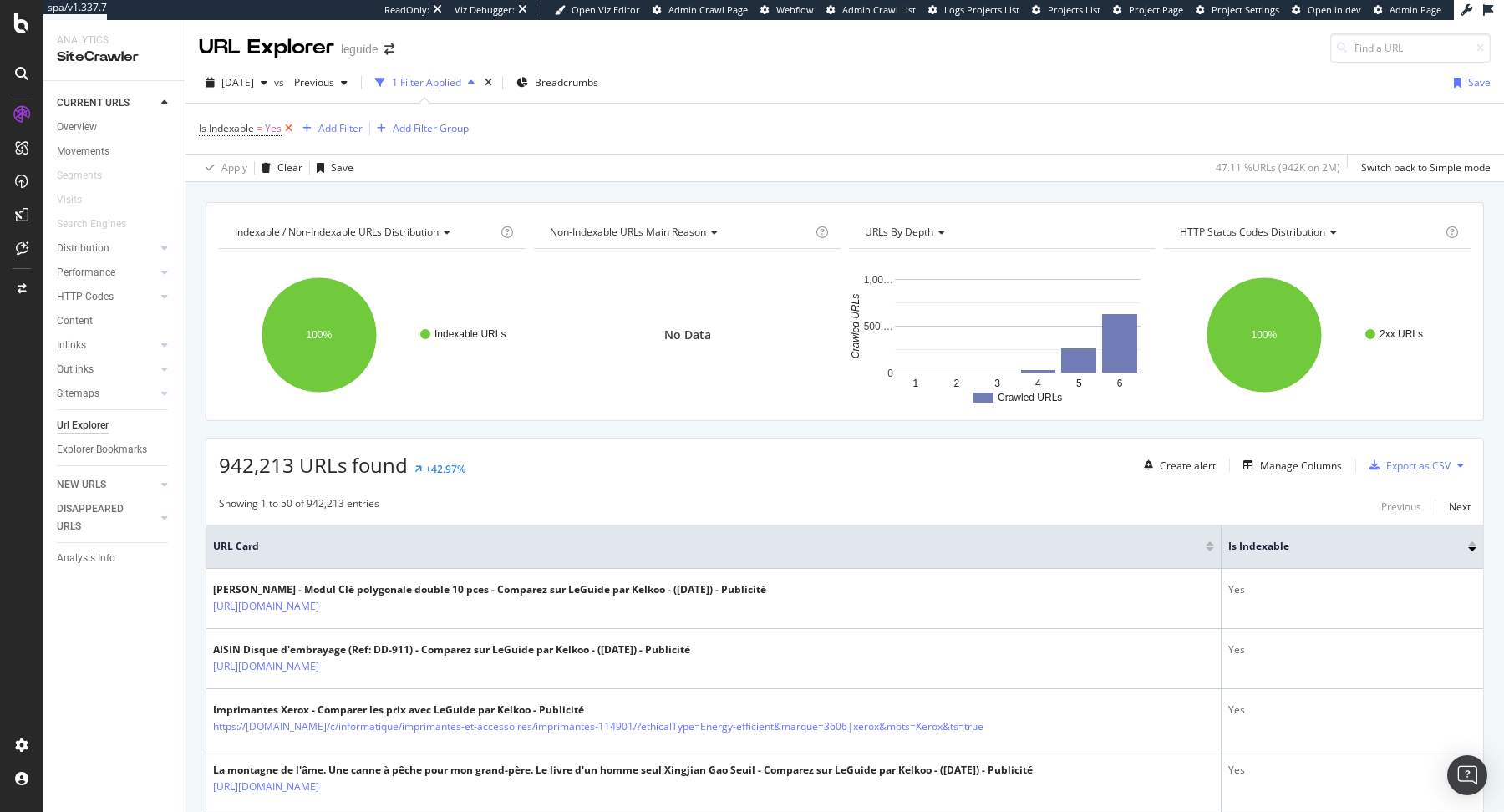
click at [289, 128] on icon at bounding box center [288, 129] width 14 height 17
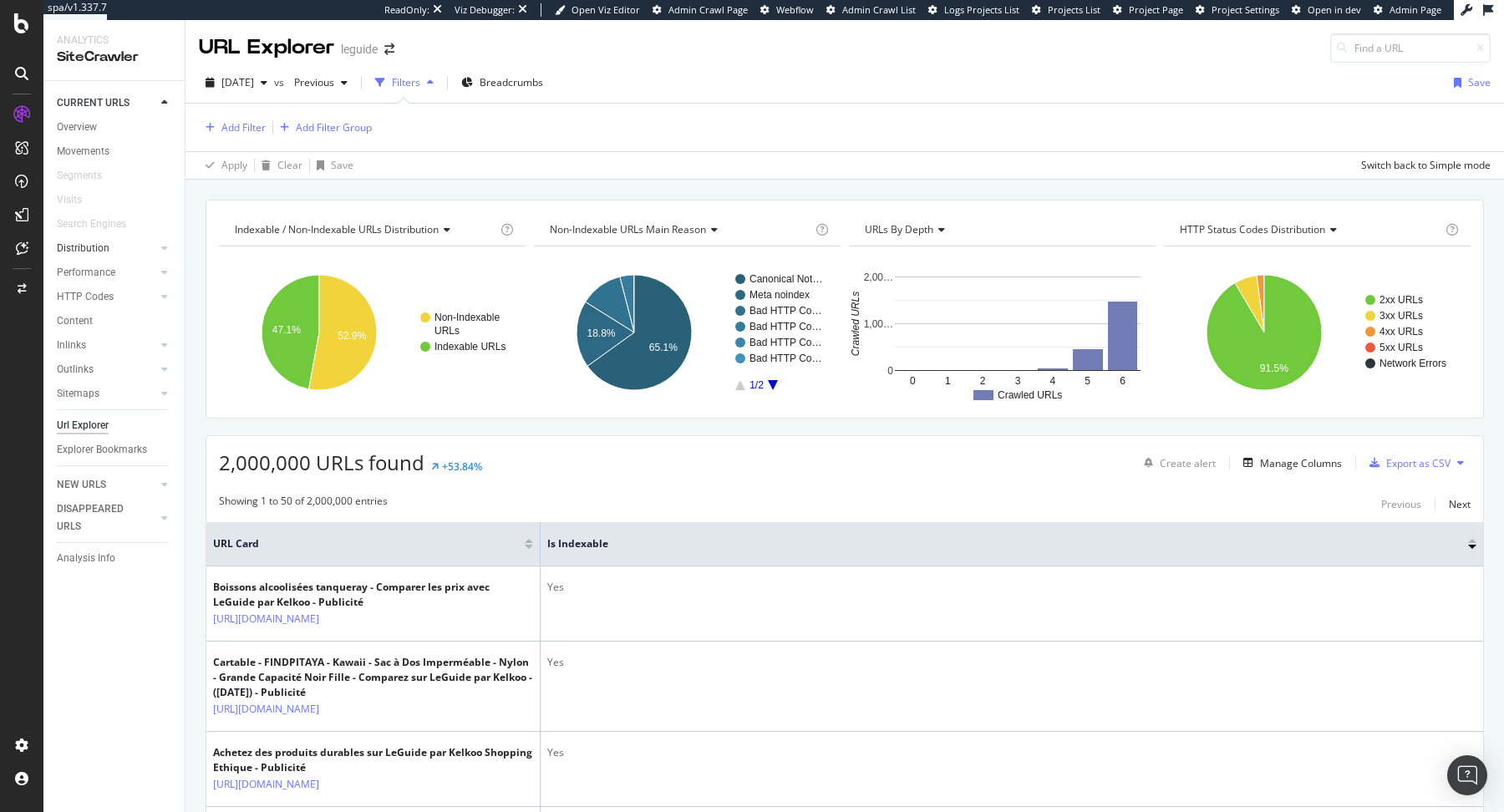
click at [148, 243] on div at bounding box center [148, 249] width 17 height 17
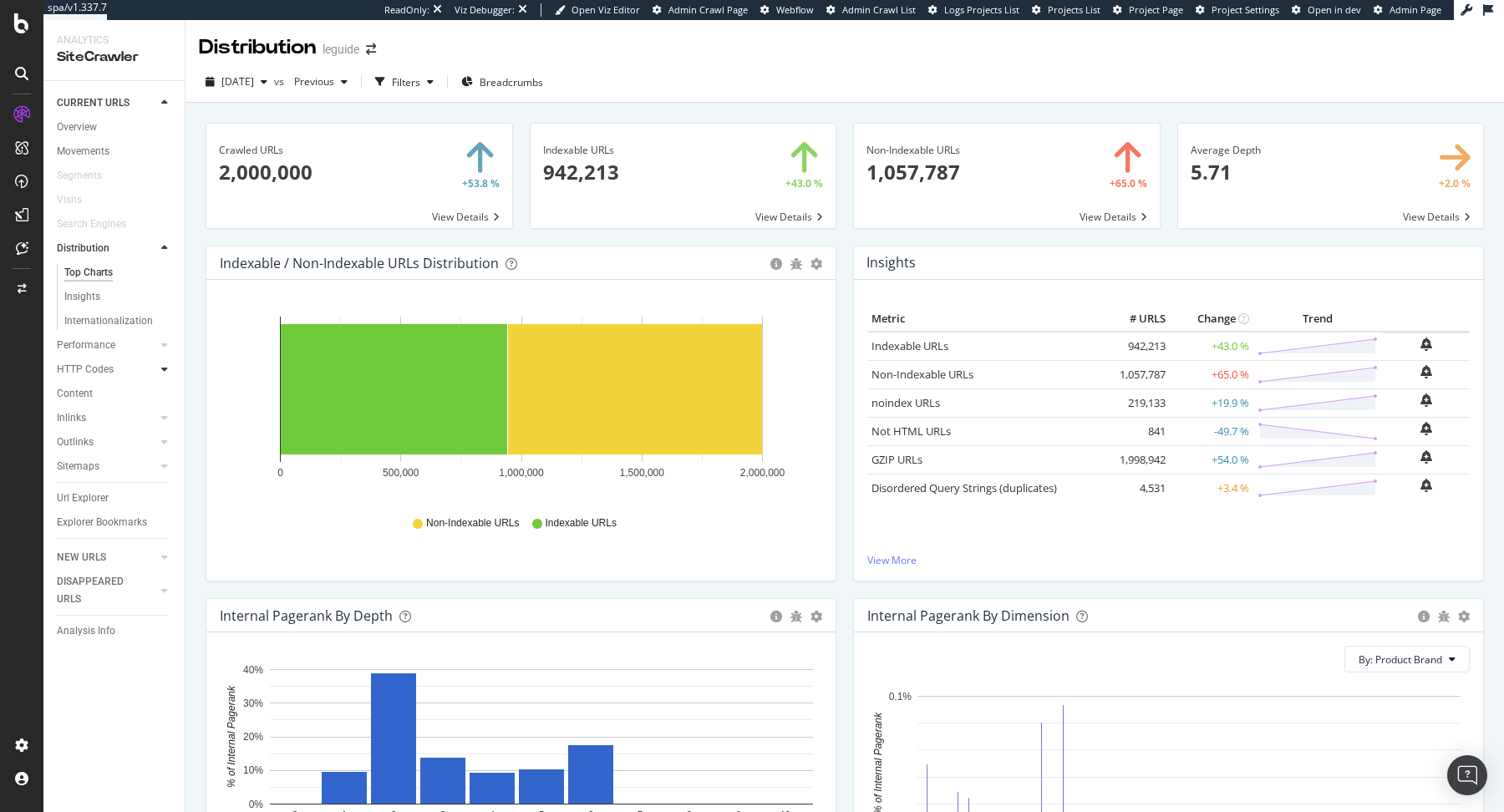
click at [164, 363] on div at bounding box center [165, 370] width 17 height 17
click at [98, 316] on div "Top Charts" at bounding box center [90, 321] width 50 height 17
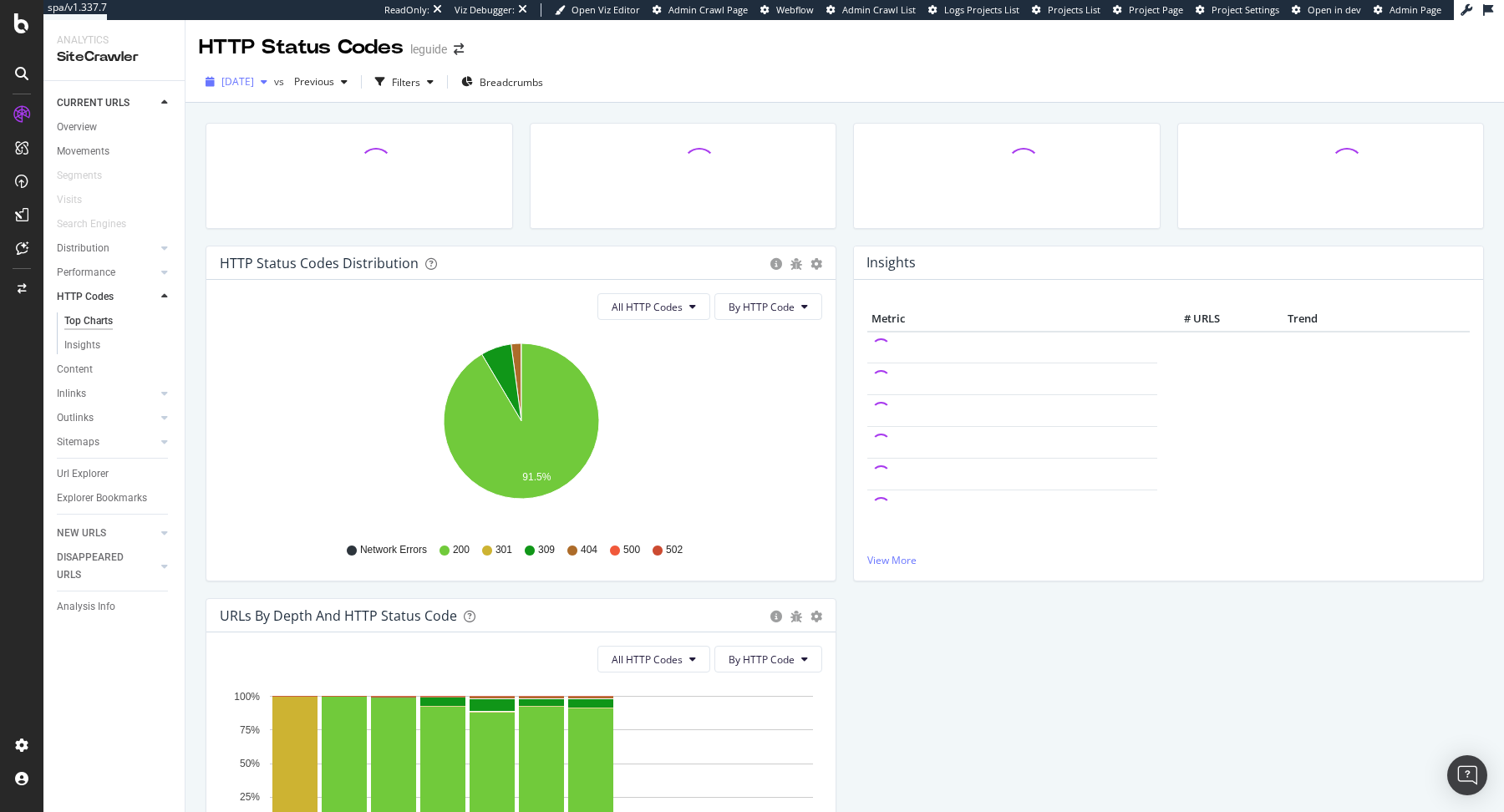
click at [254, 85] on span "[DATE]" at bounding box center [237, 81] width 32 height 14
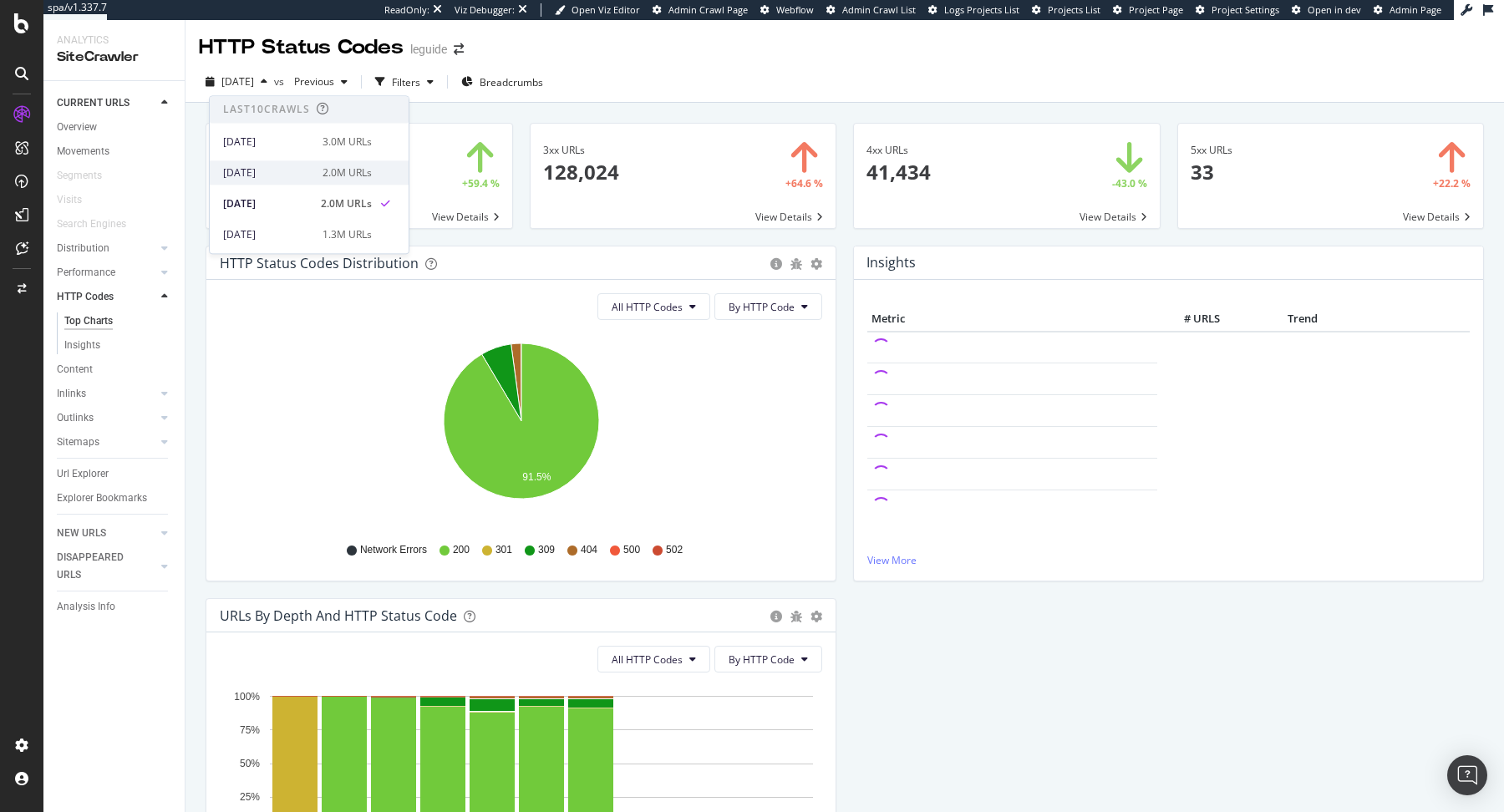
click at [295, 168] on div "[DATE]" at bounding box center [268, 173] width 90 height 15
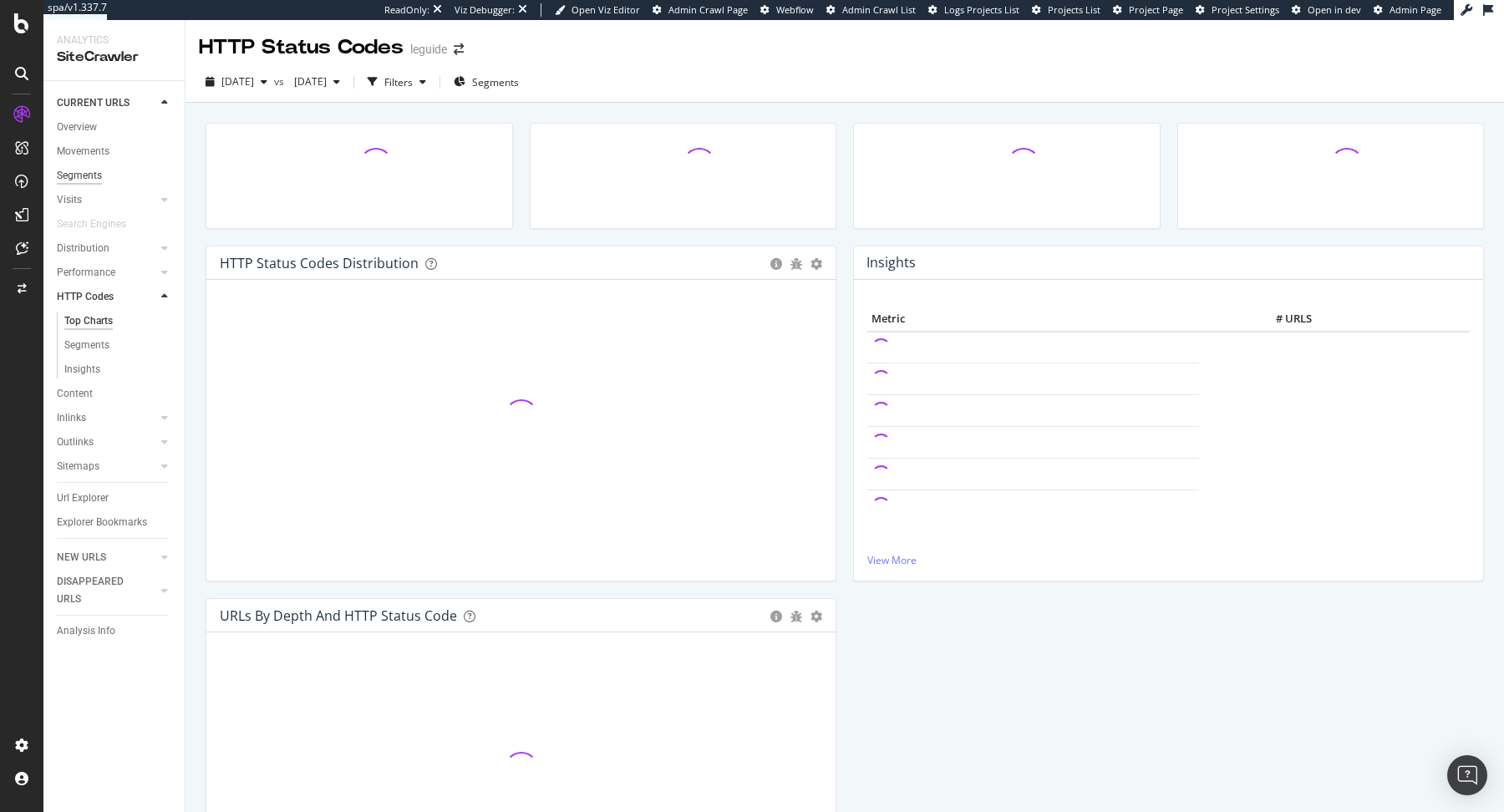
click at [84, 170] on div "Segments" at bounding box center [79, 175] width 45 height 17
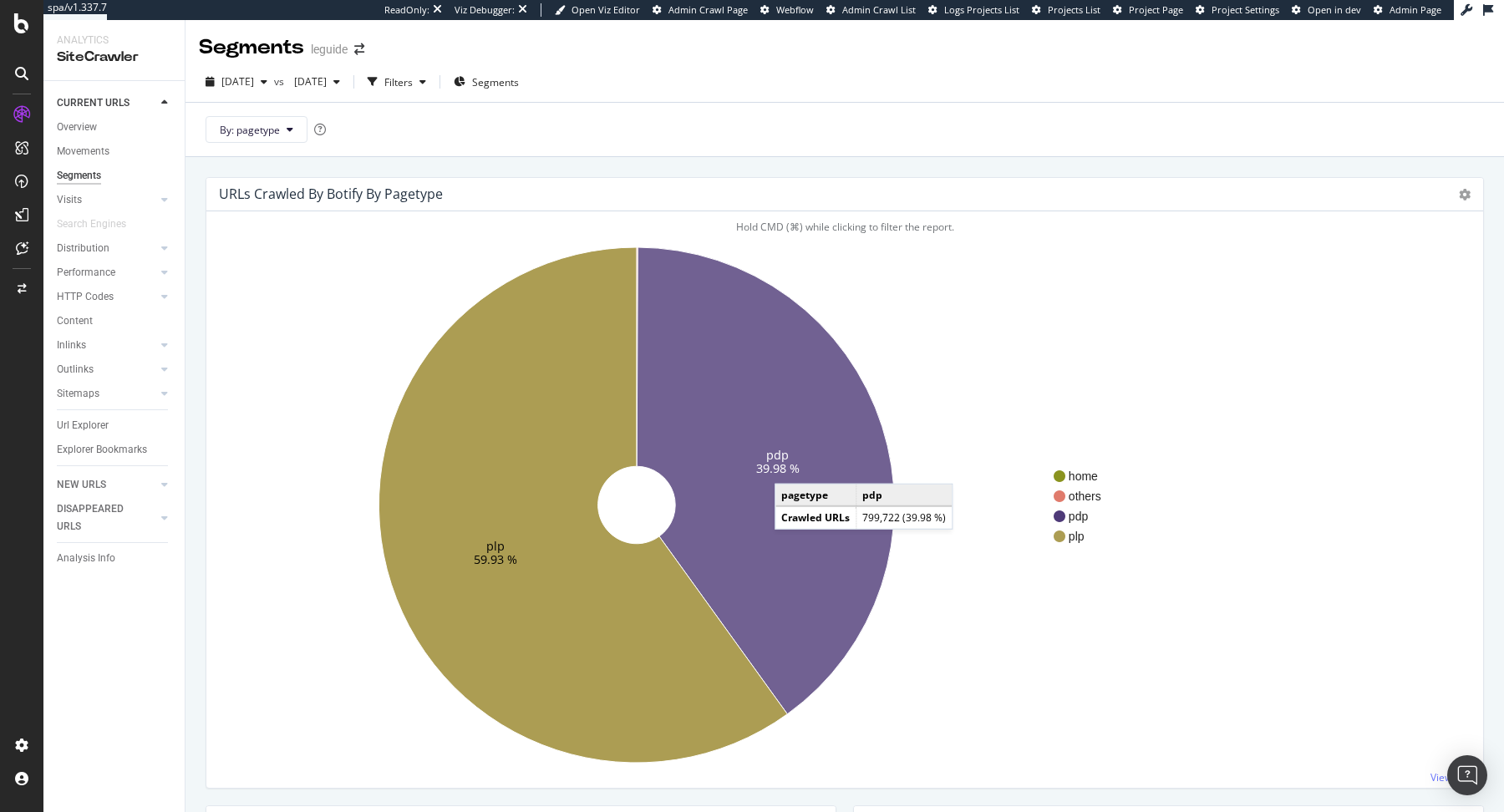
click at [791, 466] on text "39.98 %" at bounding box center [778, 468] width 44 height 16
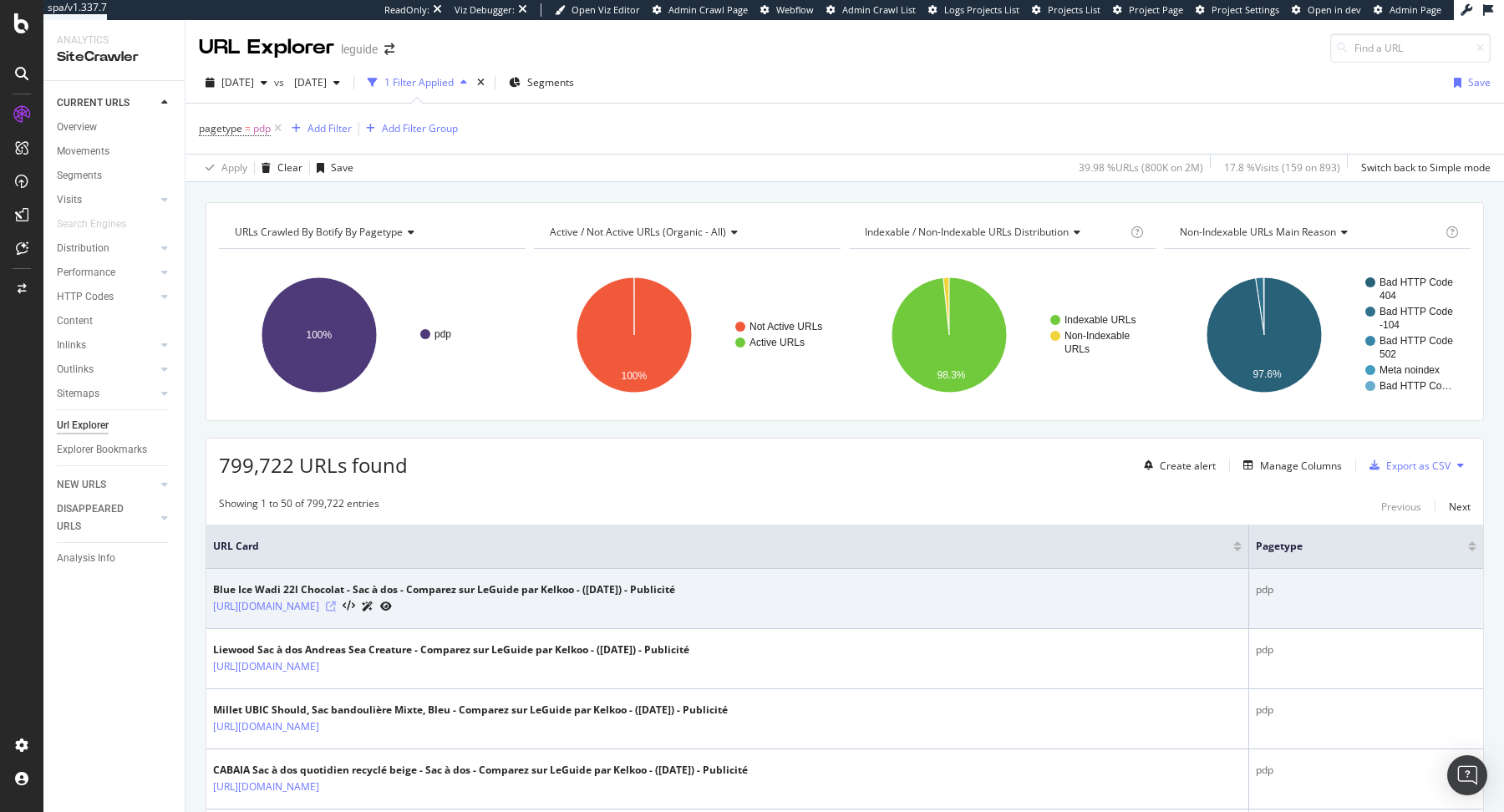
click at [335, 605] on icon at bounding box center [331, 606] width 10 height 10
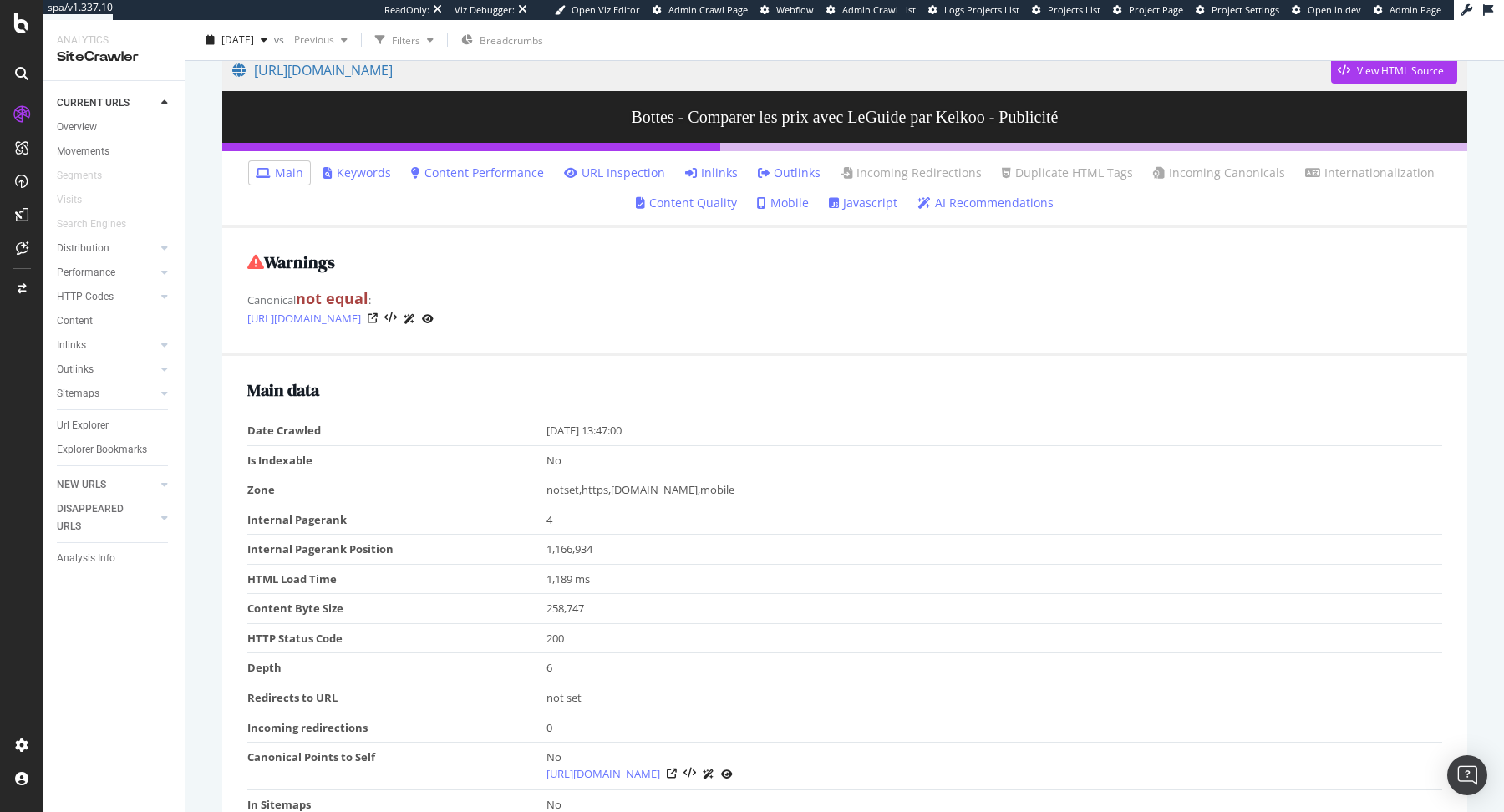
scroll to position [135, 0]
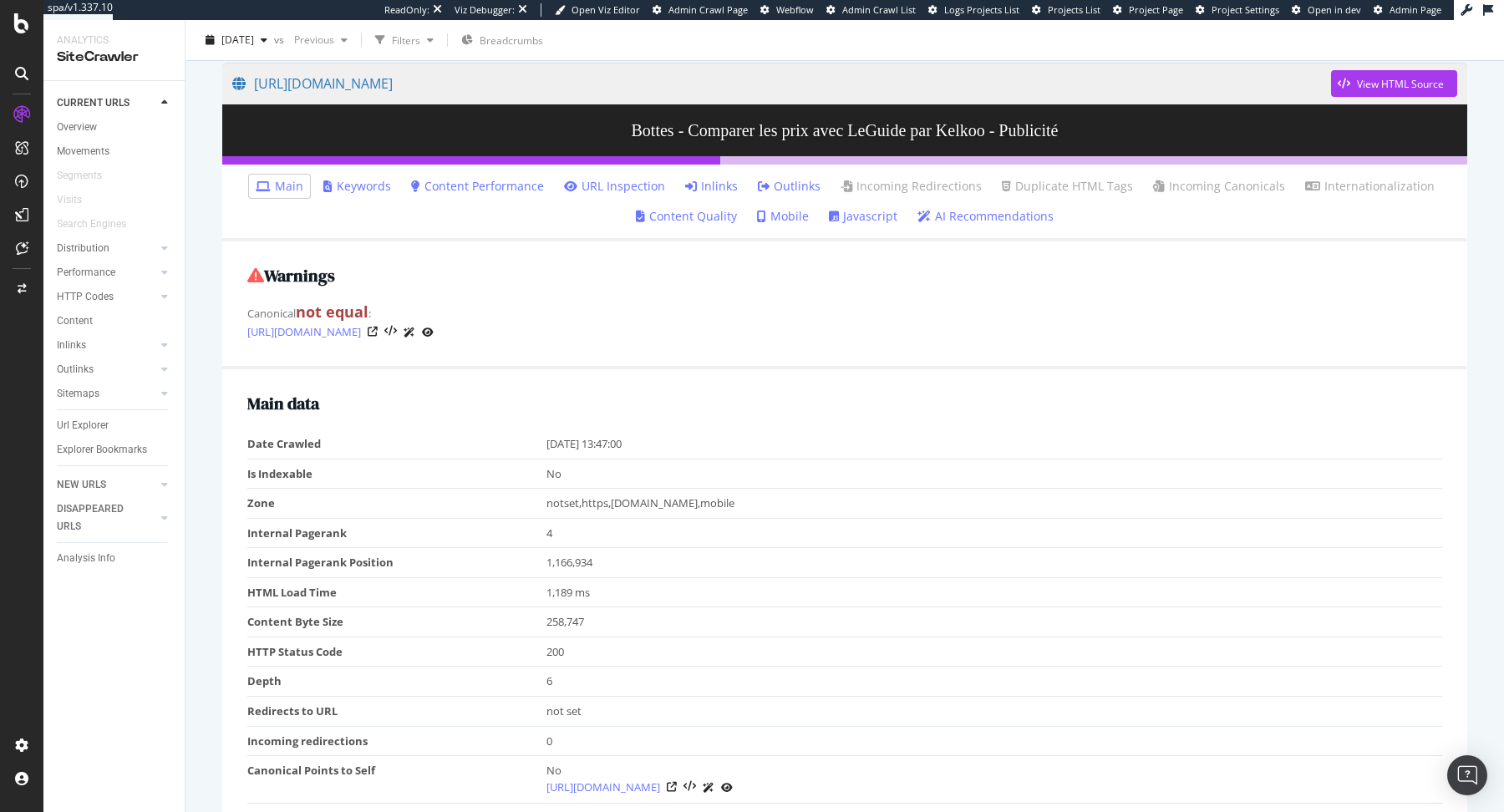
click at [856, 220] on link "Javascript" at bounding box center [864, 216] width 69 height 17
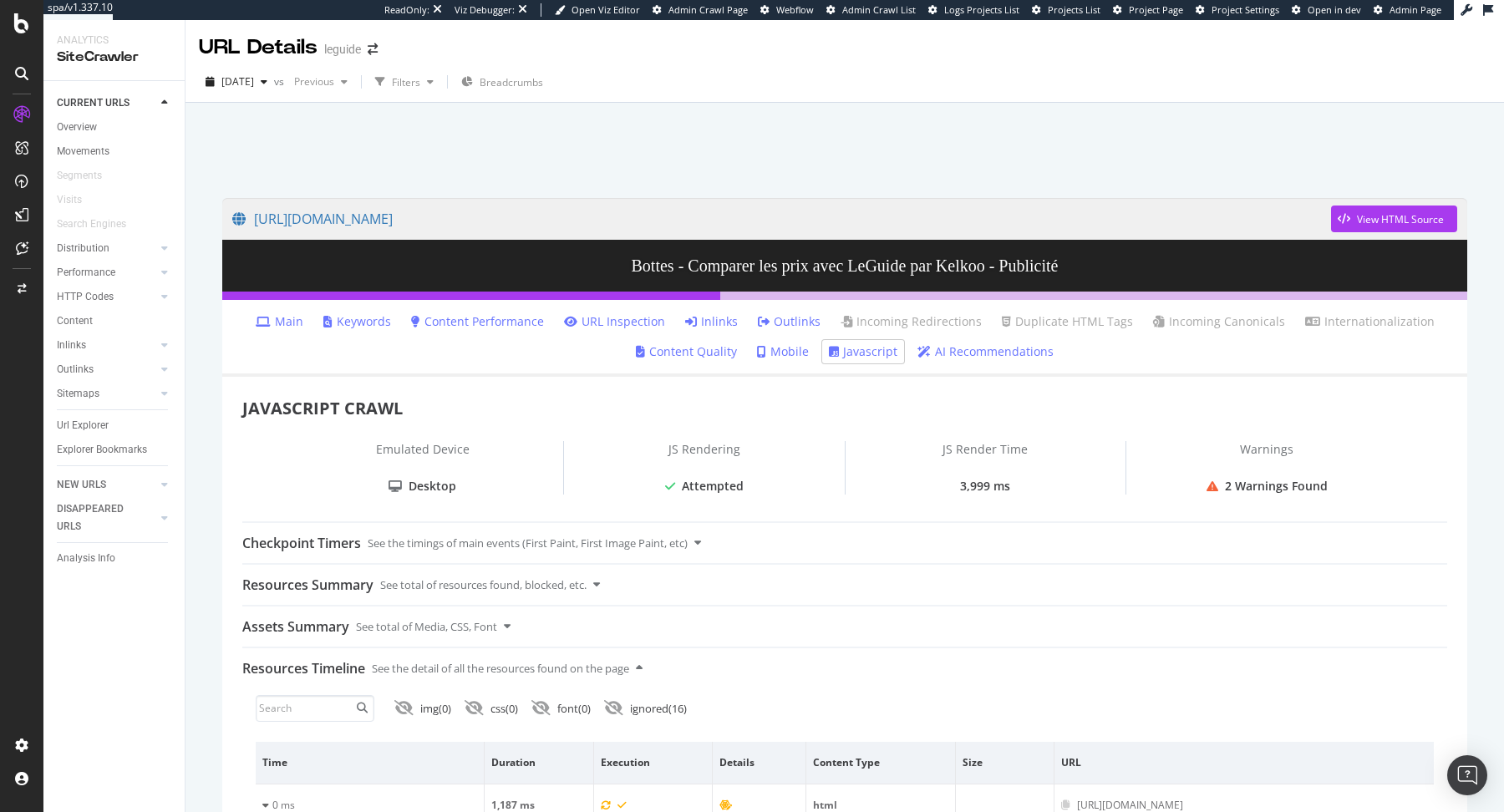
click at [1248, 493] on div "2 Warnings Found" at bounding box center [1276, 487] width 103 height 17
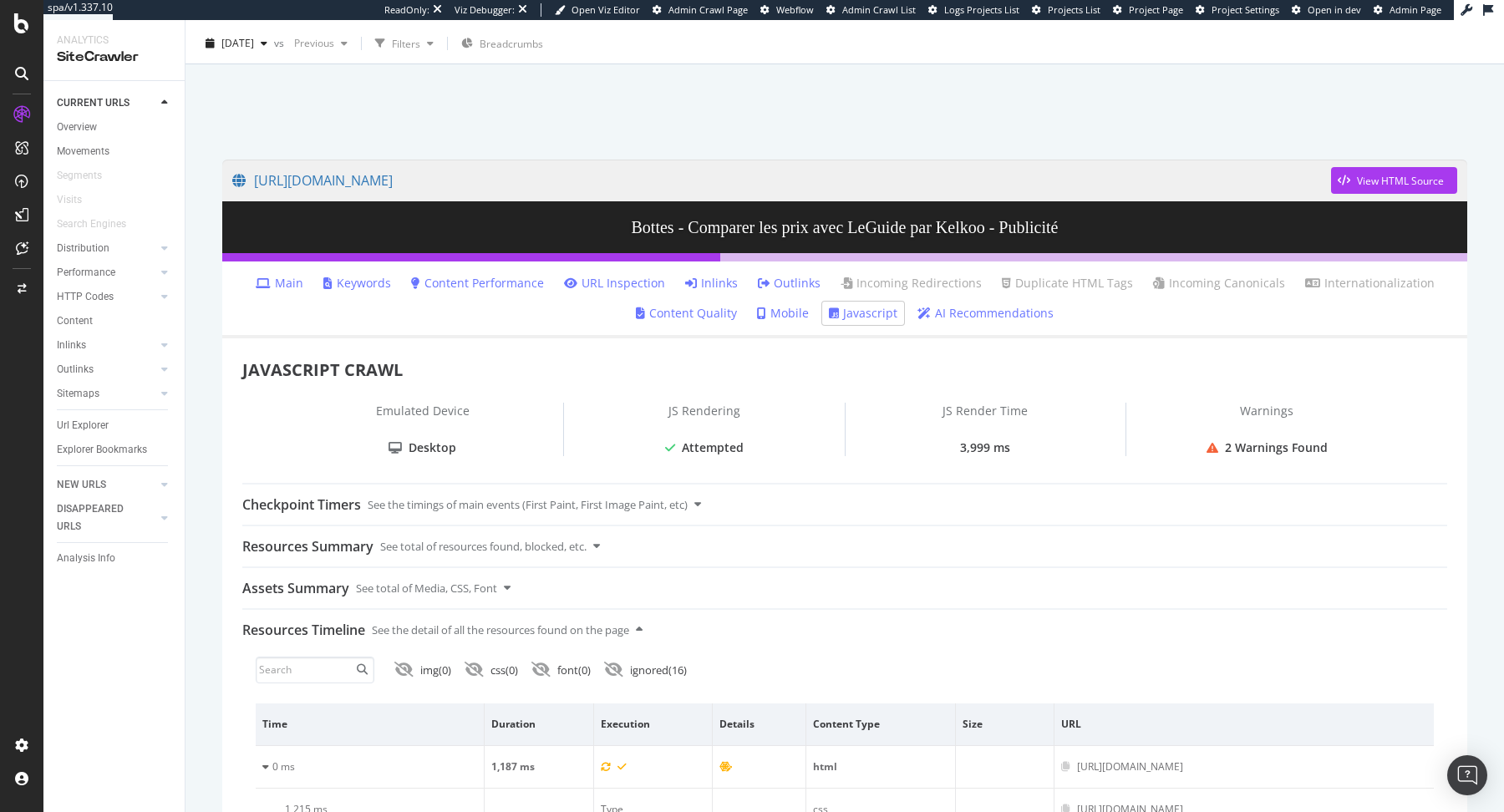
scroll to position [37, 0]
click at [1215, 444] on icon at bounding box center [1212, 449] width 11 height 11
